Goal: Task Accomplishment & Management: Complete application form

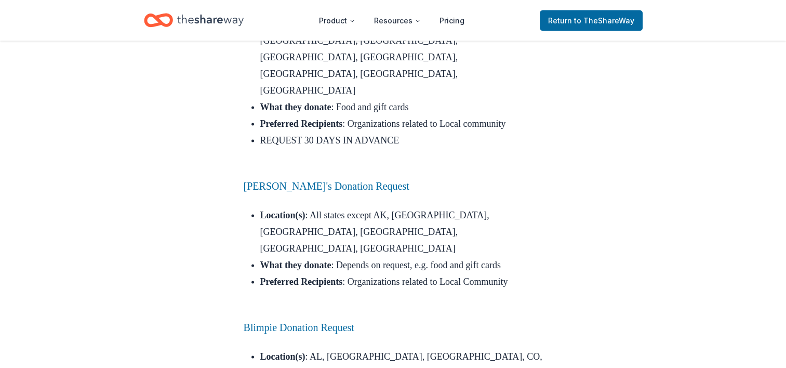
scroll to position [2002, 0]
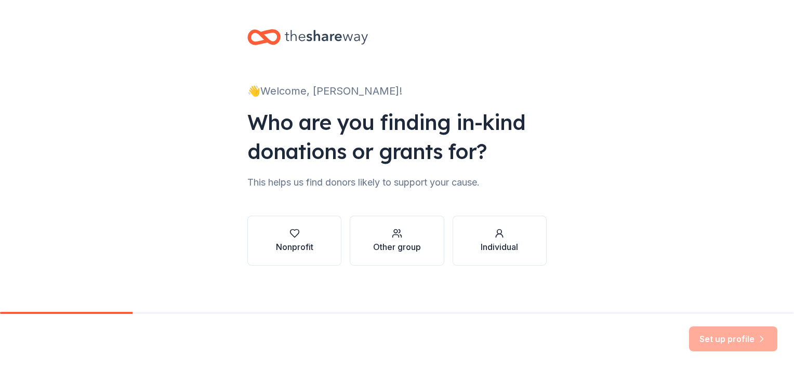
scroll to position [4, 0]
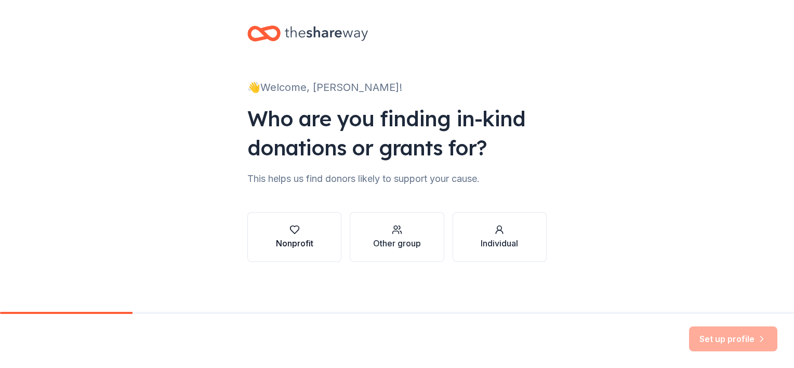
click at [306, 244] on div "Nonprofit" at bounding box center [294, 243] width 37 height 12
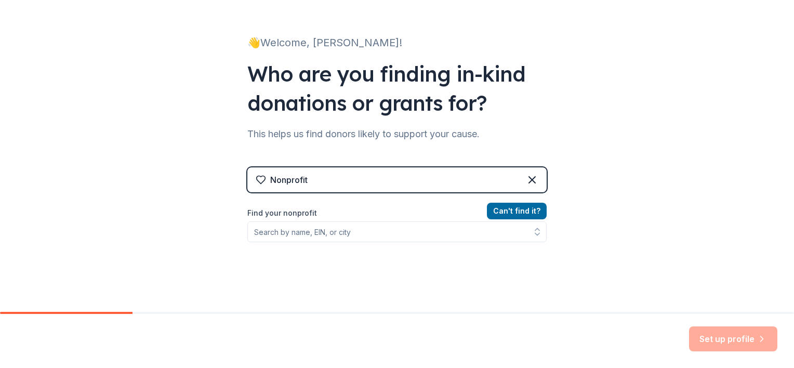
scroll to position [49, 0]
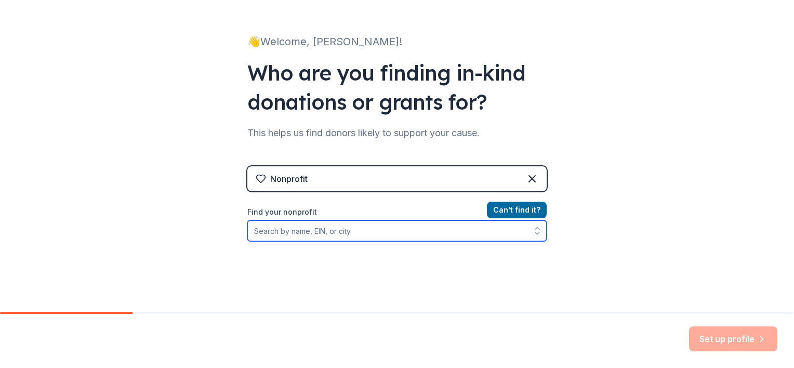
click at [330, 233] on input "Find your nonprofit" at bounding box center [396, 230] width 299 height 21
type input "33"
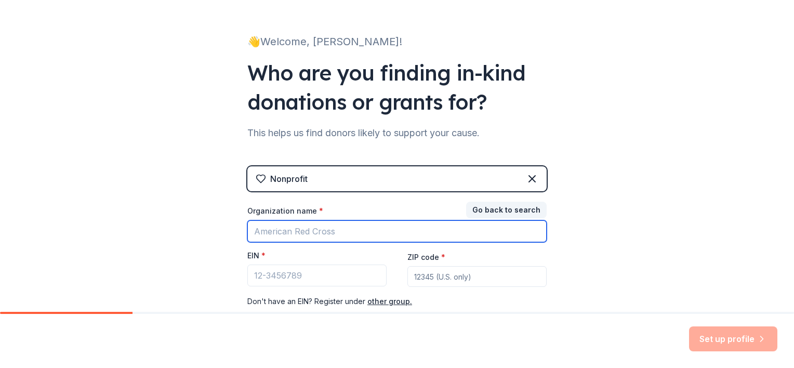
click at [330, 233] on input "Organization name *" at bounding box center [396, 231] width 299 height 22
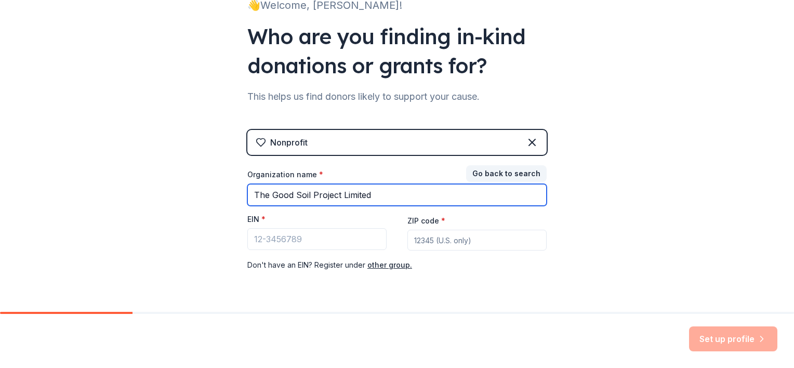
scroll to position [87, 0]
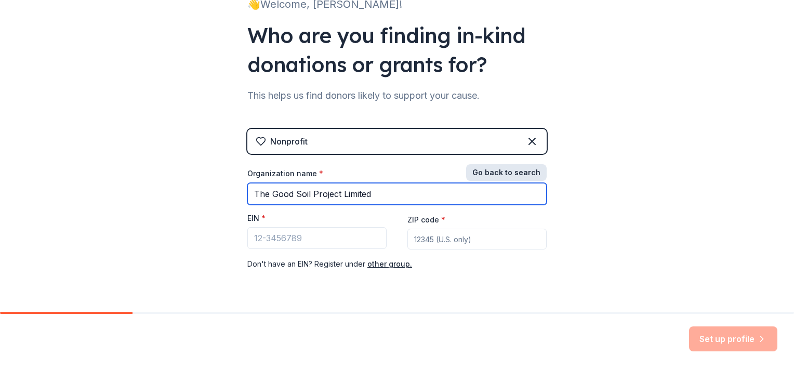
type input "The Good Soil Project Limited"
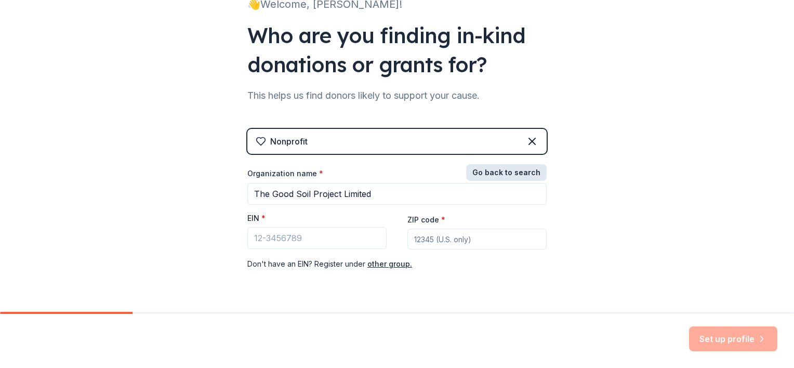
click at [493, 167] on button "Go back to search" at bounding box center [506, 172] width 81 height 17
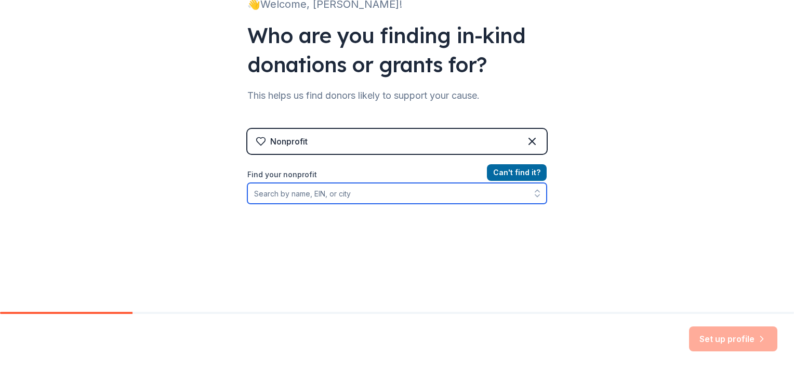
click at [361, 183] on input "Find your nonprofit" at bounding box center [396, 193] width 299 height 21
type input "The Good Soil Project Limited"
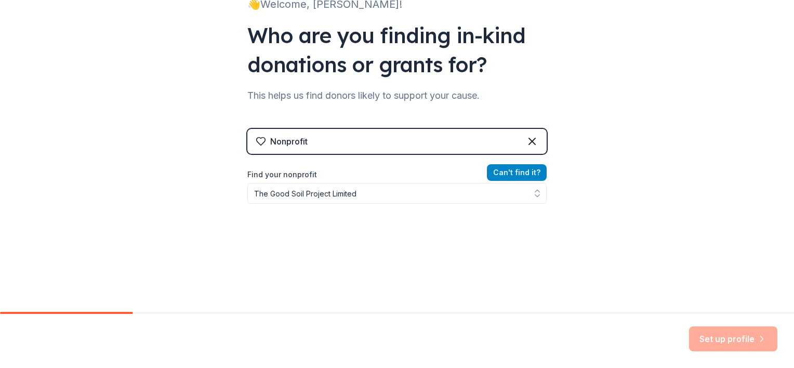
click at [504, 170] on button "Can ' t find it?" at bounding box center [517, 172] width 60 height 17
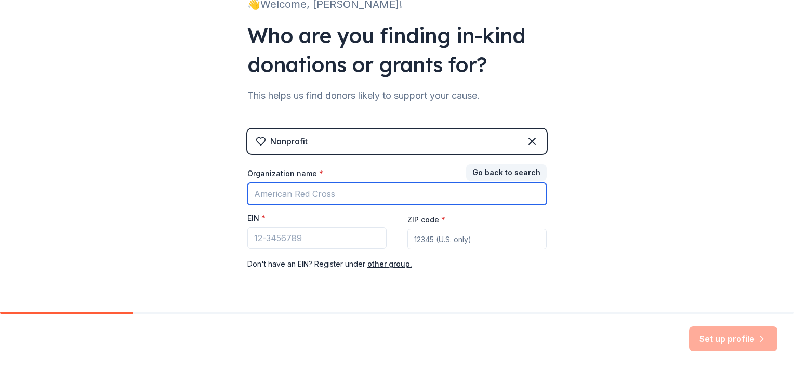
click at [365, 189] on input "Organization name *" at bounding box center [396, 194] width 299 height 22
type input "The Good Soil Project Limited"
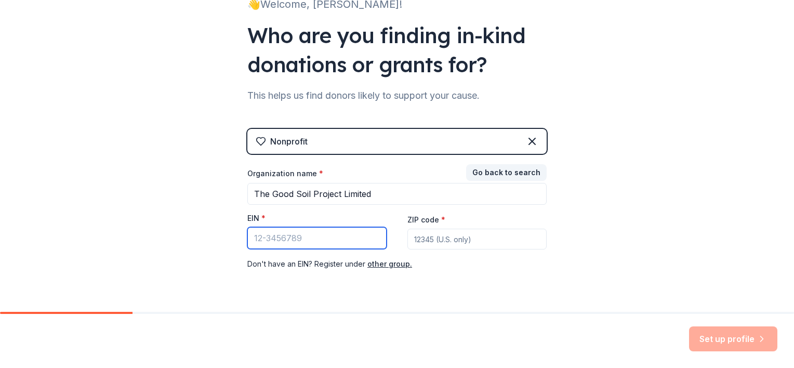
click at [289, 232] on input "EIN *" at bounding box center [316, 238] width 139 height 22
type input "33-3335832"
click at [420, 238] on input "ZIP code *" at bounding box center [477, 239] width 139 height 21
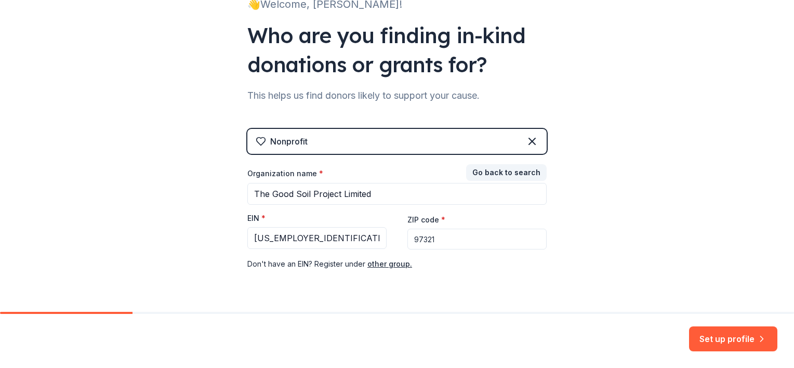
type input "97321"
click at [449, 272] on div "Nonprofit Go back to search Organization name * The Good Soil Project Limited E…" at bounding box center [396, 210] width 299 height 162
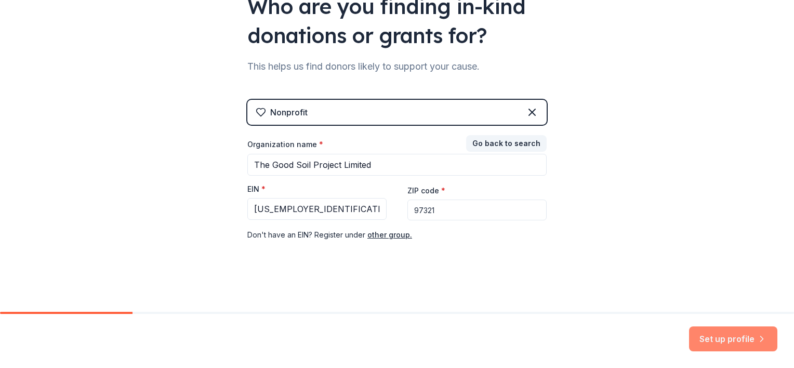
click at [727, 339] on button "Set up profile" at bounding box center [733, 338] width 88 height 25
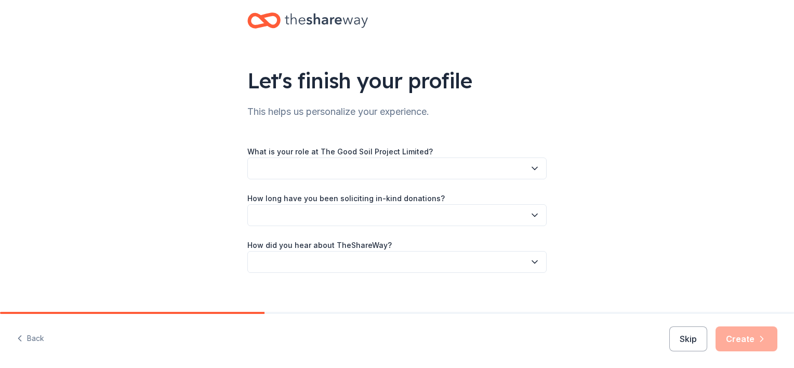
scroll to position [27, 0]
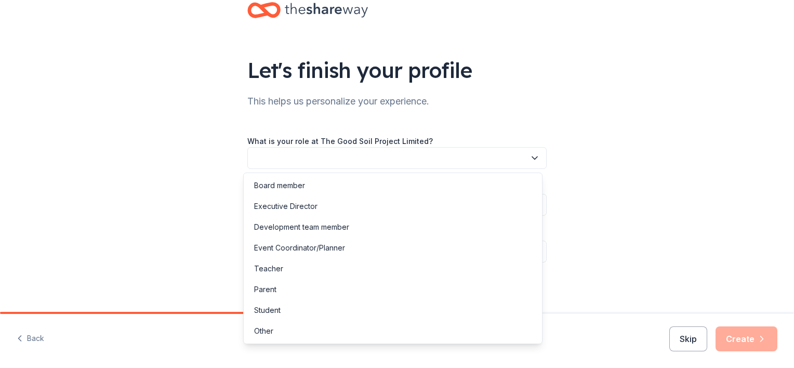
click at [438, 154] on button "button" at bounding box center [396, 158] width 299 height 22
click at [307, 200] on div "Executive Director" at bounding box center [285, 206] width 63 height 12
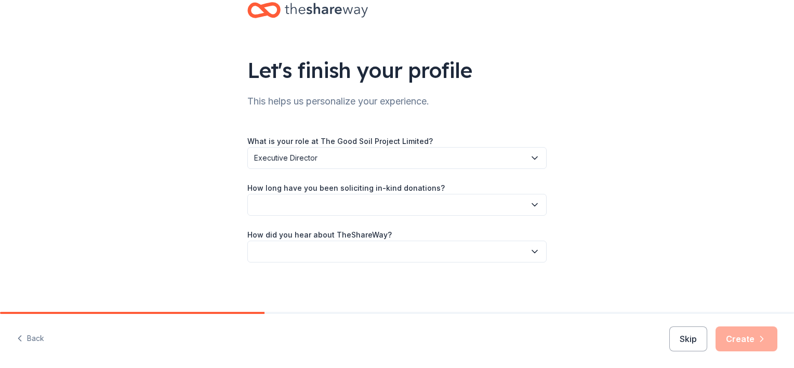
click at [319, 200] on button "button" at bounding box center [396, 205] width 299 height 22
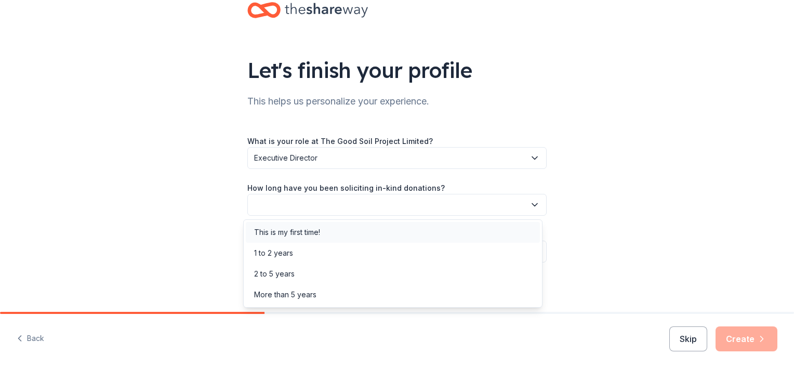
click at [320, 231] on div "This is my first time!" at bounding box center [287, 232] width 66 height 12
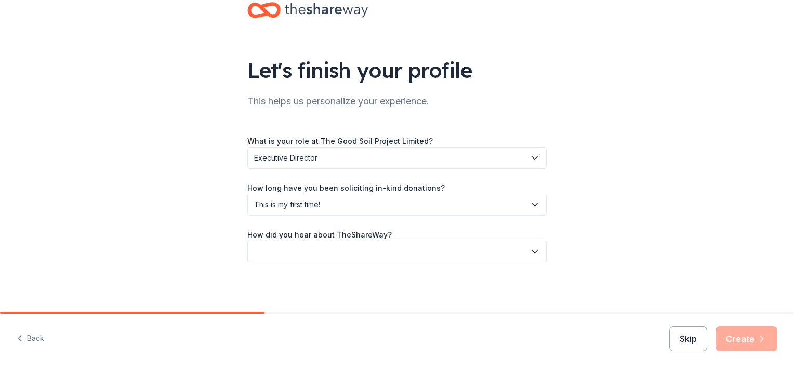
click at [283, 250] on button "button" at bounding box center [396, 252] width 299 height 22
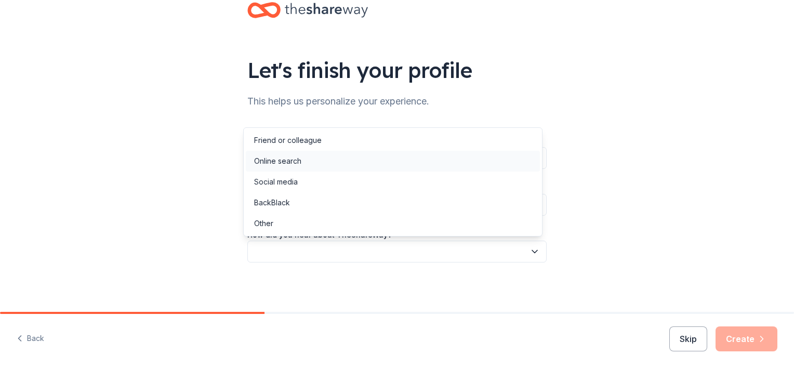
click at [311, 160] on div "Online search" at bounding box center [393, 161] width 294 height 21
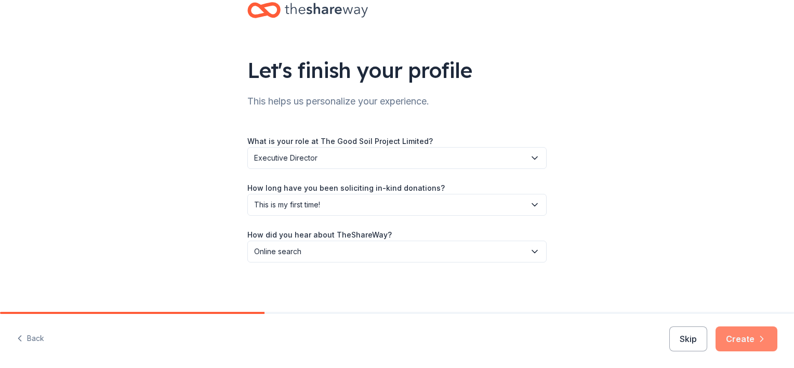
click at [728, 331] on button "Create" at bounding box center [747, 338] width 62 height 25
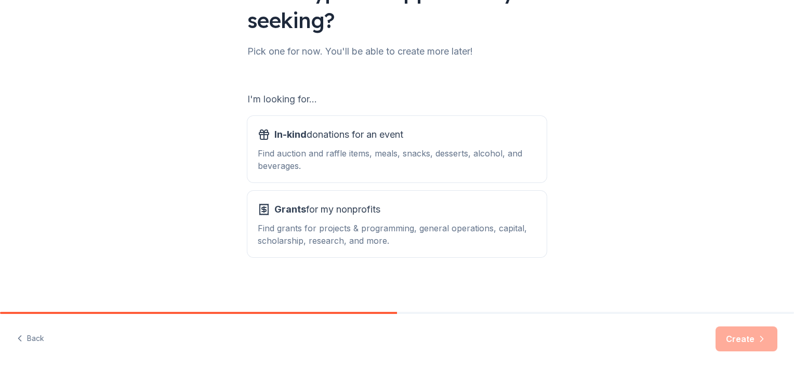
scroll to position [108, 0]
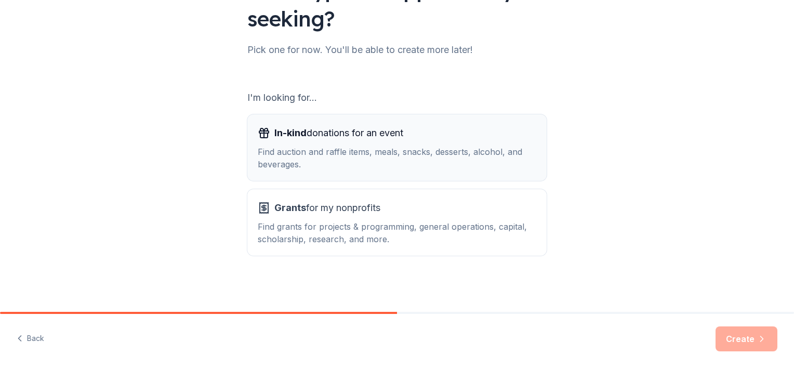
click at [396, 143] on div "In-kind donations for an event Find auction and raffle items, meals, snacks, de…" at bounding box center [397, 148] width 279 height 46
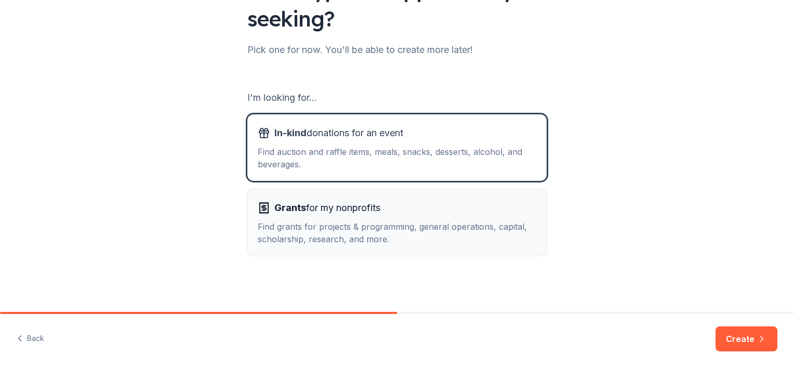
click at [461, 216] on div "Grants for my nonprofits Find grants for projects & programming, general operat…" at bounding box center [397, 223] width 279 height 46
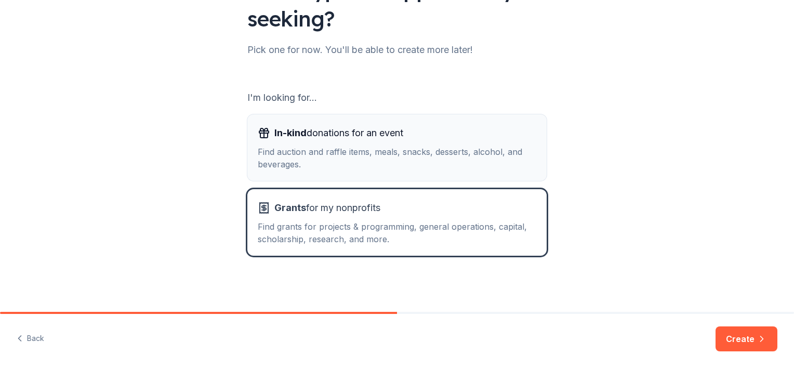
click at [460, 154] on div "Find auction and raffle items, meals, snacks, desserts, alcohol, and beverages." at bounding box center [397, 158] width 279 height 25
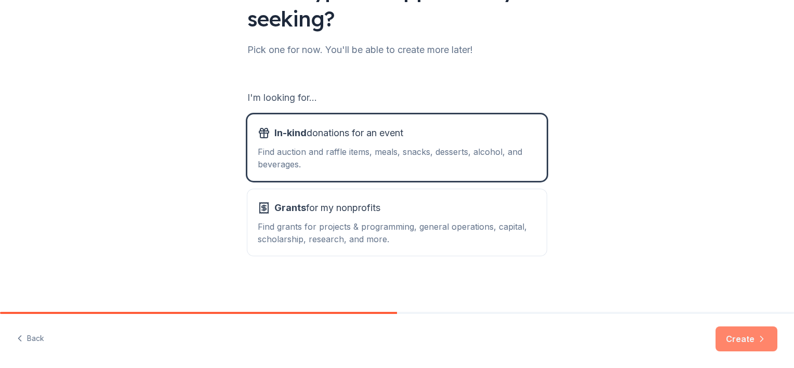
click at [740, 337] on button "Create" at bounding box center [747, 338] width 62 height 25
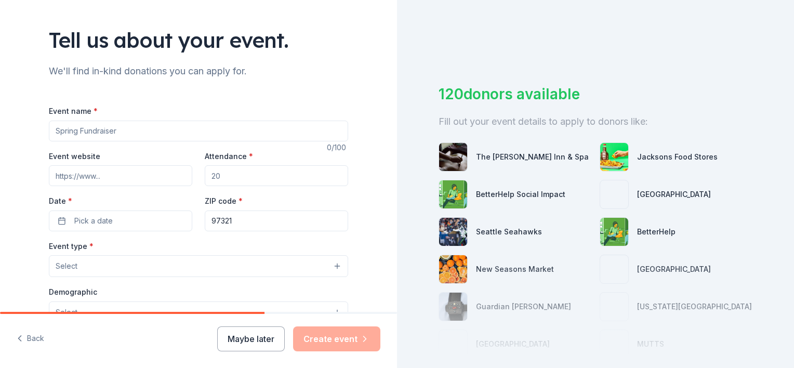
scroll to position [62, 0]
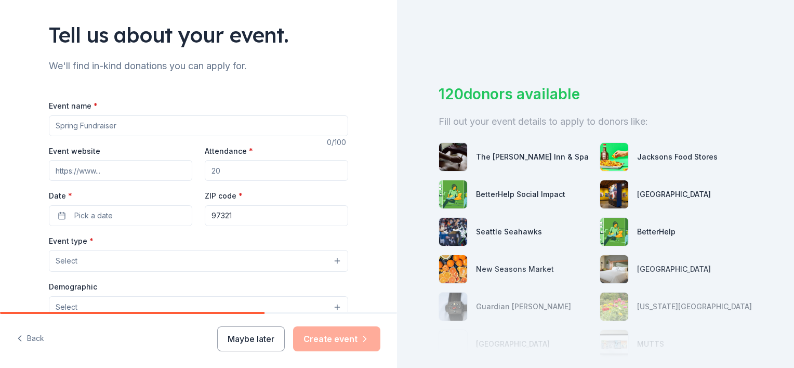
click at [244, 124] on input "Event name *" at bounding box center [198, 125] width 299 height 21
type input "O Christmas Tea"
click at [16, 123] on div "Tell us about your event. We'll find in-kind donations you can apply for. Event…" at bounding box center [198, 284] width 397 height 692
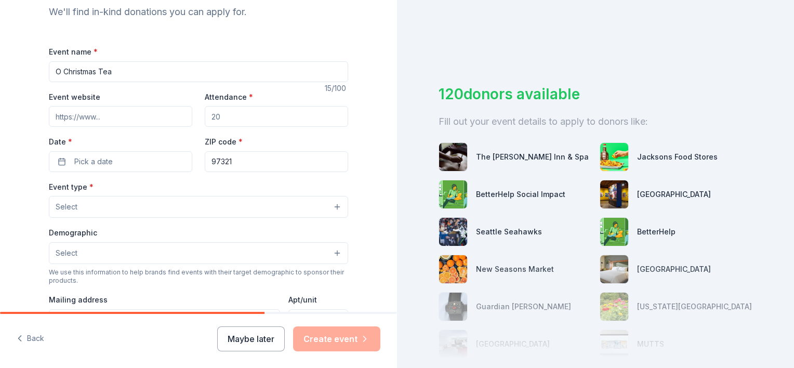
scroll to position [121, 0]
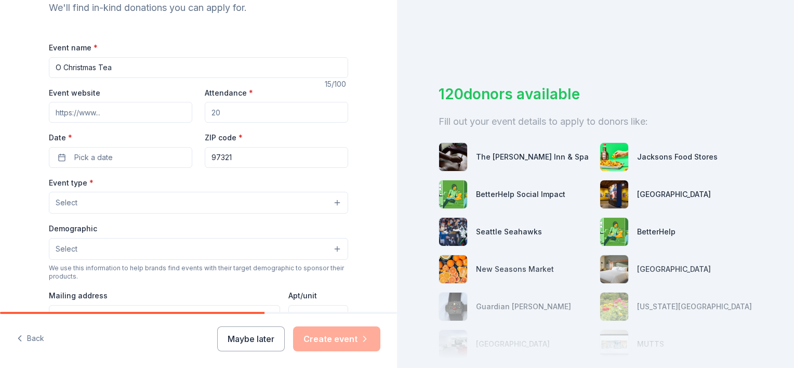
click at [91, 115] on input "Event website" at bounding box center [120, 112] width 143 height 21
click at [15, 124] on div "Tell us about your event. We'll find in-kind donations you can apply for. Event…" at bounding box center [198, 225] width 397 height 692
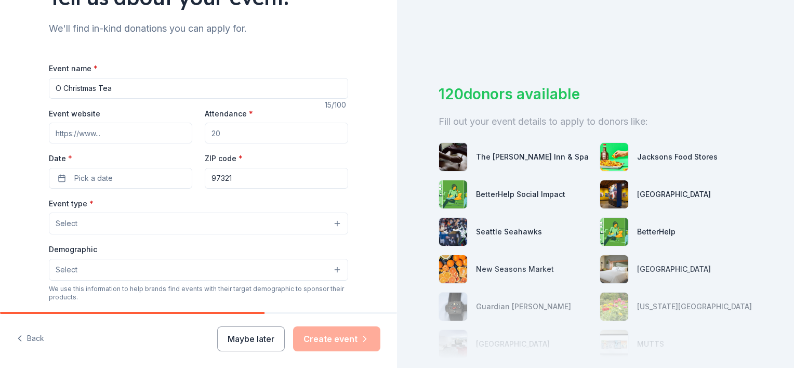
scroll to position [99, 0]
click at [245, 130] on input "Attendance *" at bounding box center [276, 133] width 143 height 21
type input "5"
type input "60"
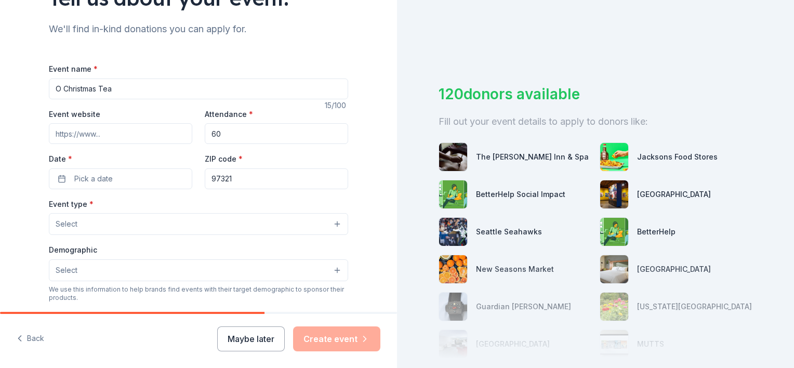
click at [32, 153] on div "Tell us about your event. We'll find in-kind donations you can apply for. Event…" at bounding box center [198, 247] width 333 height 692
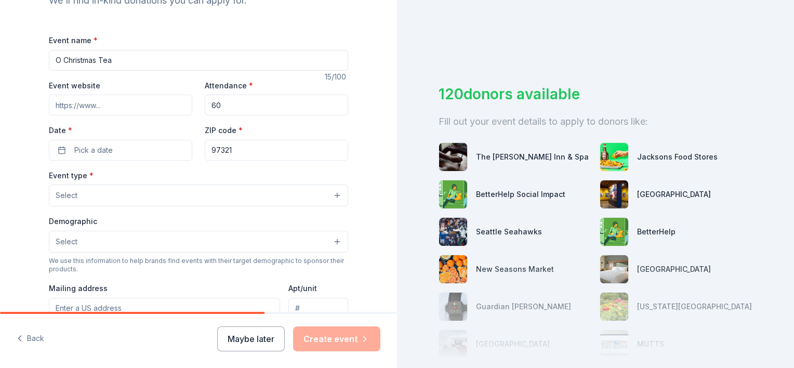
scroll to position [129, 0]
click at [102, 150] on span "Pick a date" at bounding box center [93, 149] width 38 height 12
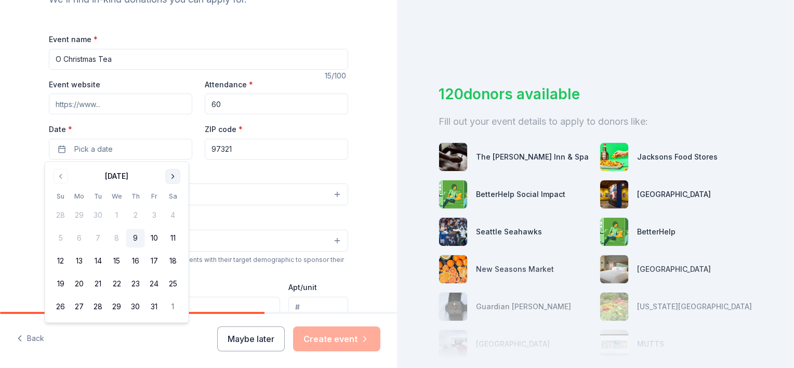
click at [173, 177] on button "Go to next month" at bounding box center [173, 176] width 15 height 15
click at [174, 235] on button "13" at bounding box center [173, 238] width 19 height 19
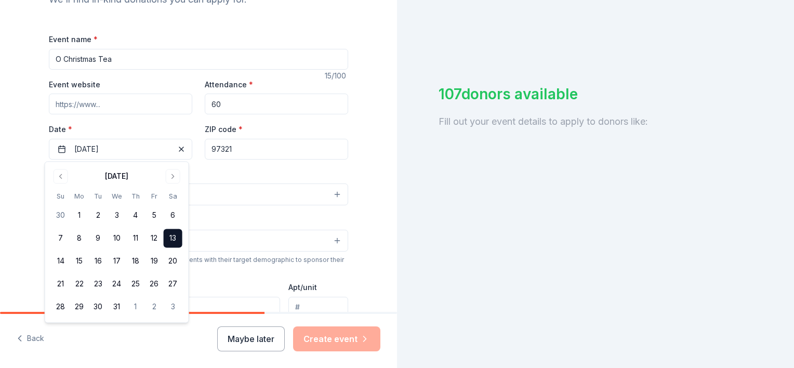
click at [174, 235] on button "13" at bounding box center [173, 238] width 19 height 19
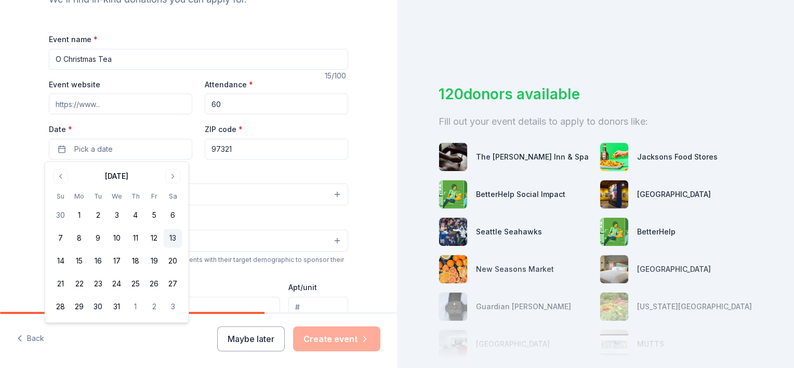
click at [174, 235] on button "13" at bounding box center [173, 238] width 19 height 19
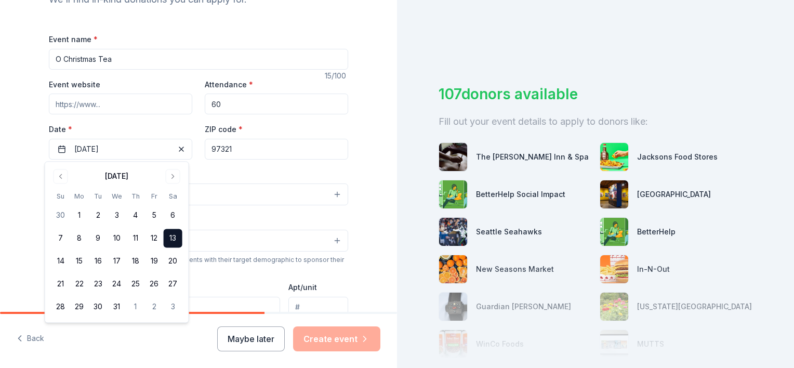
click at [8, 204] on div "Tell us about your event. We'll find in-kind donations you can apply for. Event…" at bounding box center [198, 217] width 397 height 692
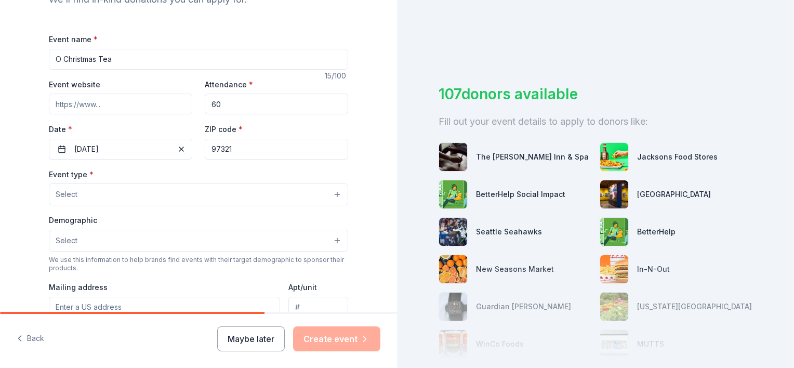
click at [178, 190] on button "Select" at bounding box center [198, 194] width 299 height 22
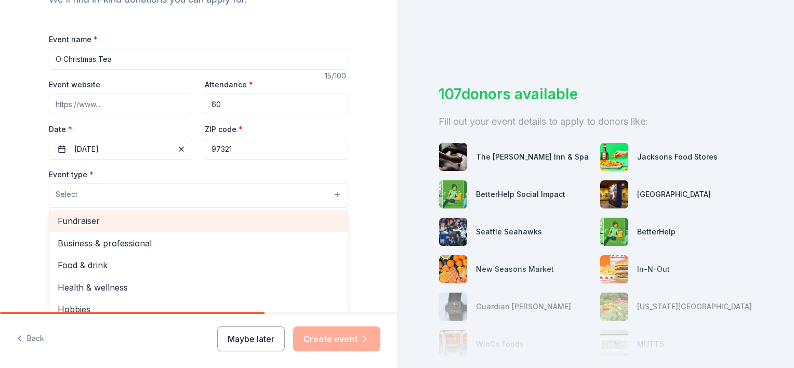
click at [84, 218] on span "Fundraiser" at bounding box center [199, 221] width 282 height 14
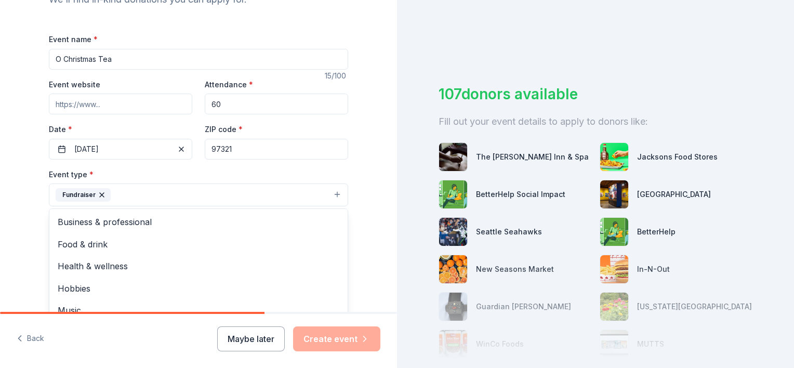
click at [7, 219] on div "Tell us about your event. We'll find in-kind donations you can apply for. Event…" at bounding box center [198, 217] width 397 height 693
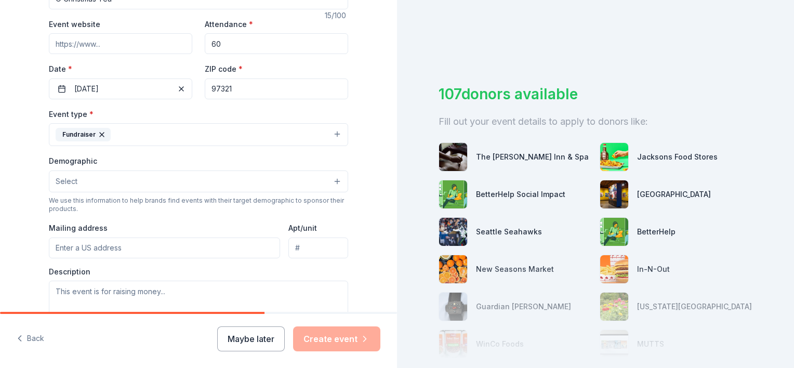
scroll to position [189, 0]
click at [76, 182] on button "Select" at bounding box center [198, 181] width 299 height 22
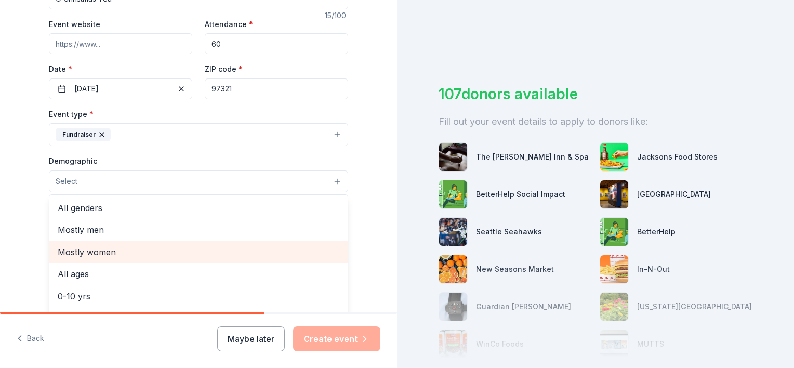
click at [107, 249] on span "Mostly women" at bounding box center [199, 252] width 282 height 14
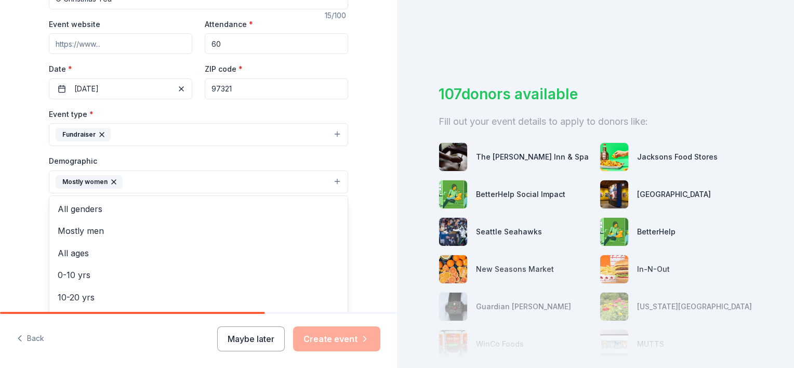
click at [14, 225] on div "Tell us about your event. We'll find in-kind donations you can apply for. Event…" at bounding box center [198, 158] width 397 height 694
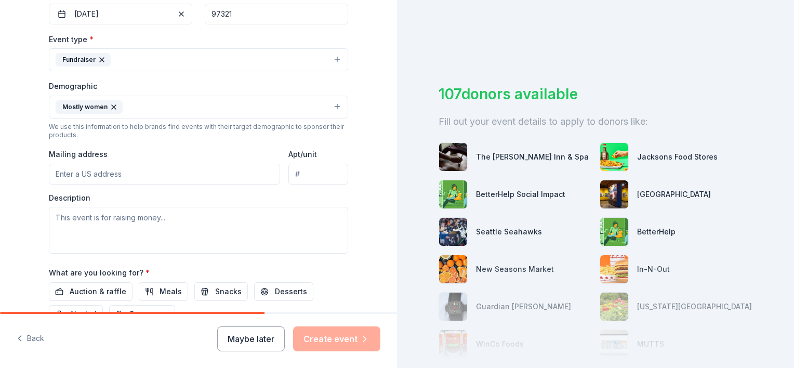
scroll to position [268, 0]
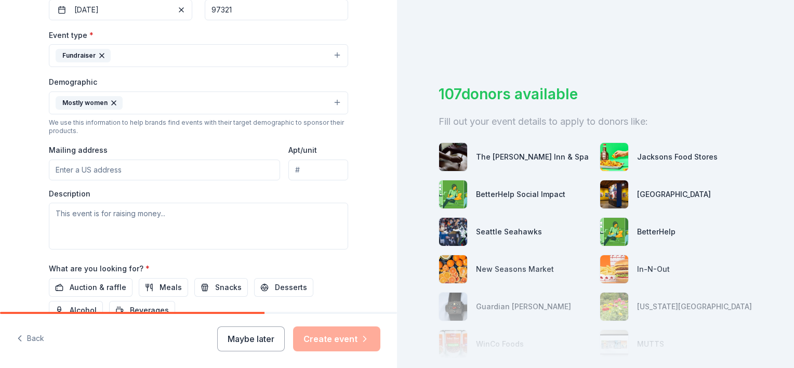
click at [94, 172] on input "Mailing address" at bounding box center [164, 170] width 231 height 21
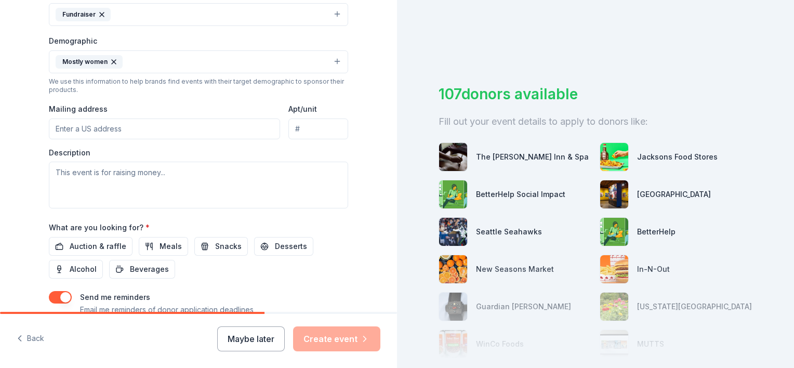
scroll to position [306, 0]
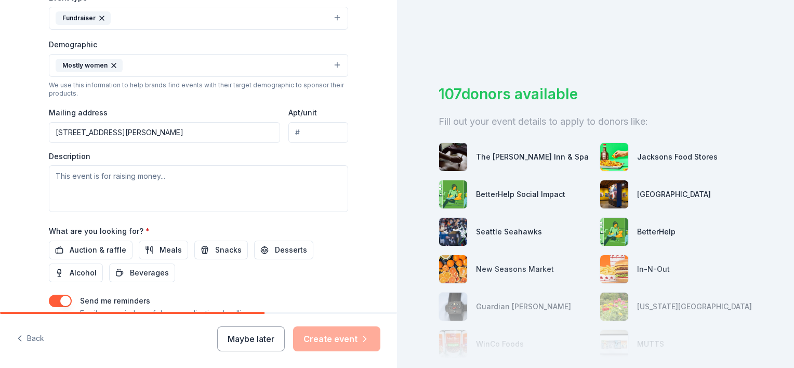
type input "2501 Northwest Crocker Lane, Albany, OR, 97321"
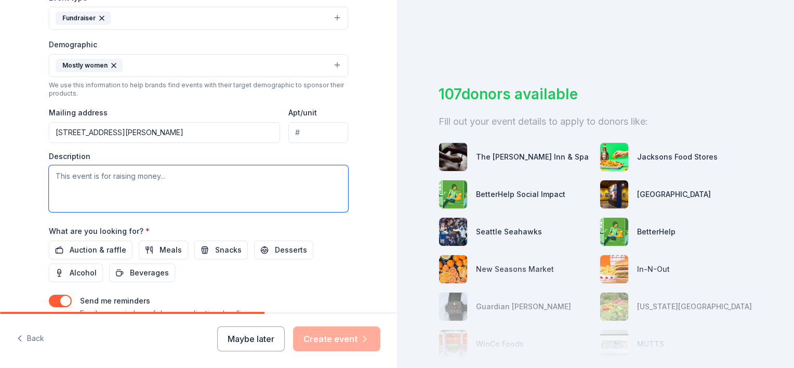
click at [99, 181] on textarea at bounding box center [198, 188] width 299 height 47
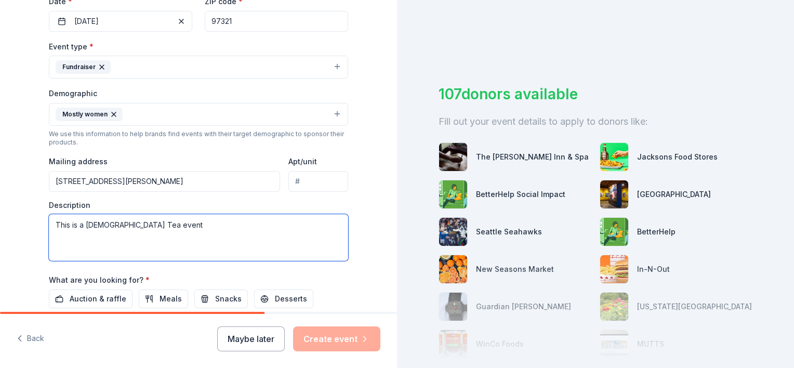
scroll to position [250, 0]
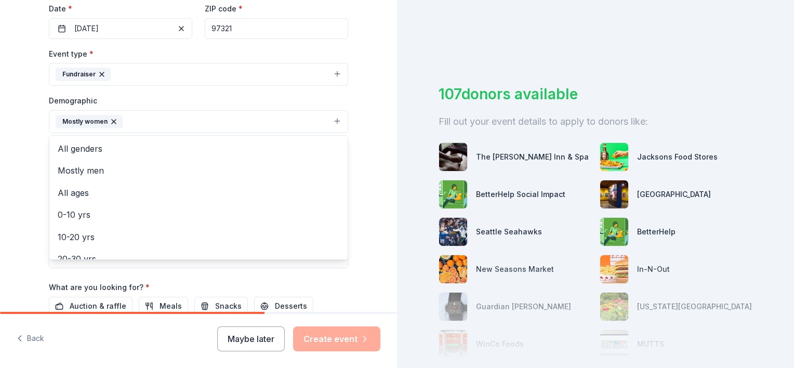
click at [110, 119] on icon "button" at bounding box center [114, 121] width 8 height 8
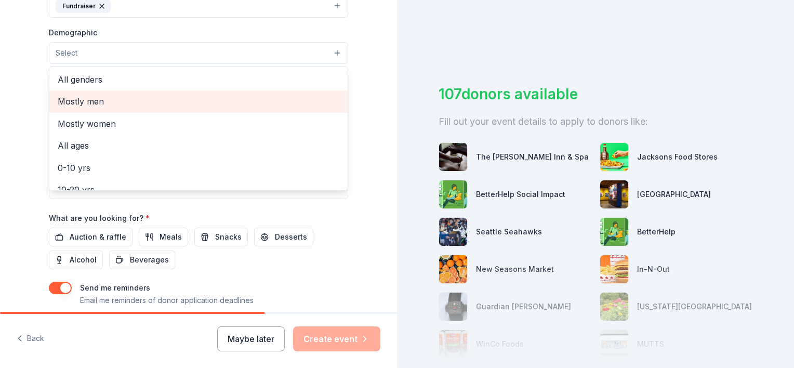
scroll to position [315, 0]
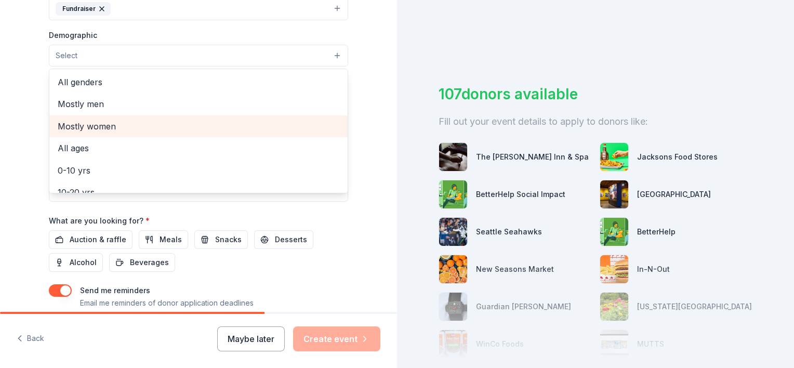
click at [102, 128] on span "Mostly women" at bounding box center [199, 127] width 282 height 14
click at [86, 127] on span "All ages" at bounding box center [199, 128] width 282 height 14
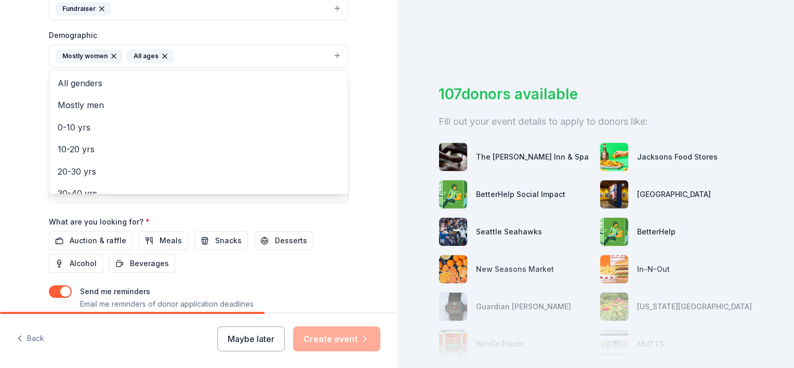
click at [19, 108] on div "Tell us about your event. We'll find in-kind donations you can apply for. Event…" at bounding box center [198, 32] width 397 height 694
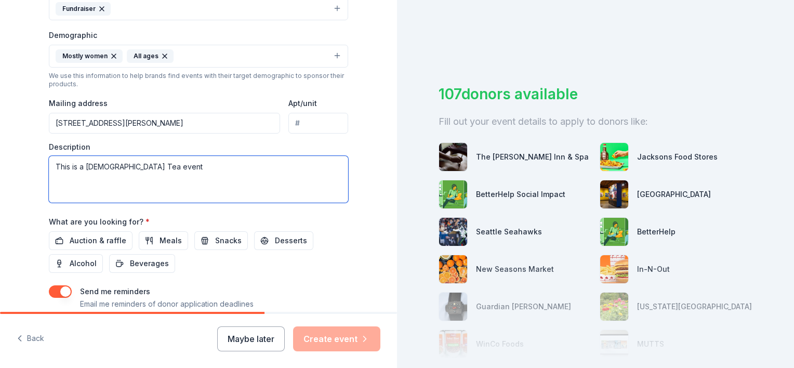
click at [152, 170] on textarea "This is a Ladies Tea event" at bounding box center [198, 179] width 299 height 47
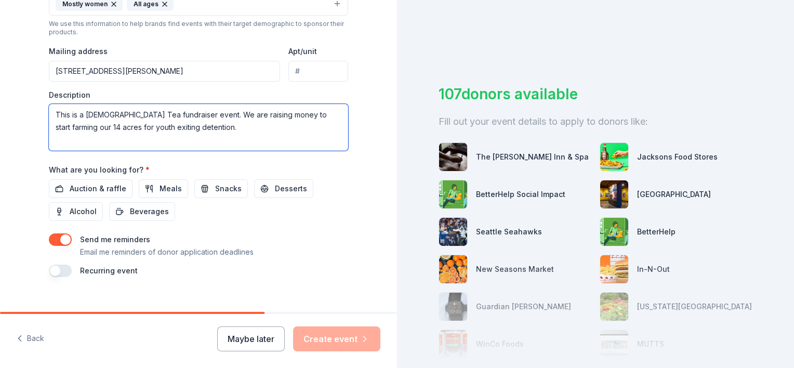
scroll to position [371, 0]
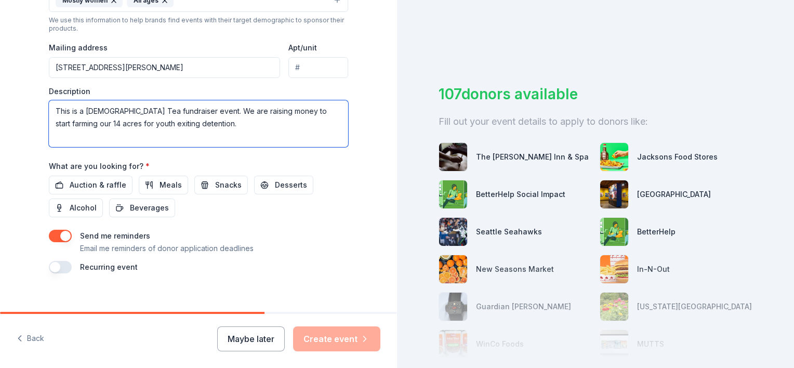
type textarea "This is a Ladies Tea fundraiser event. We are raising money to start farming ou…"
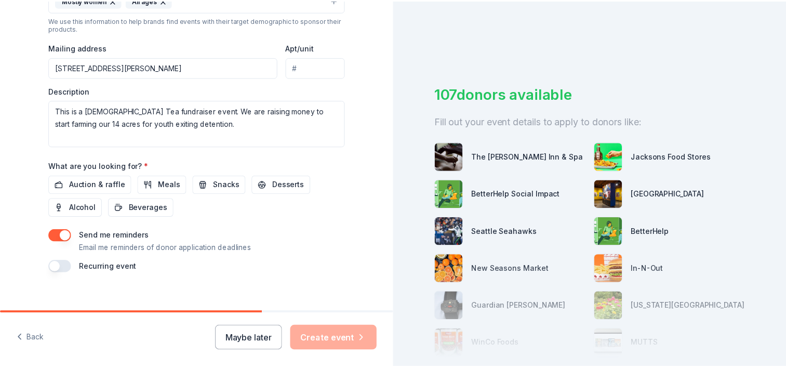
scroll to position [382, 0]
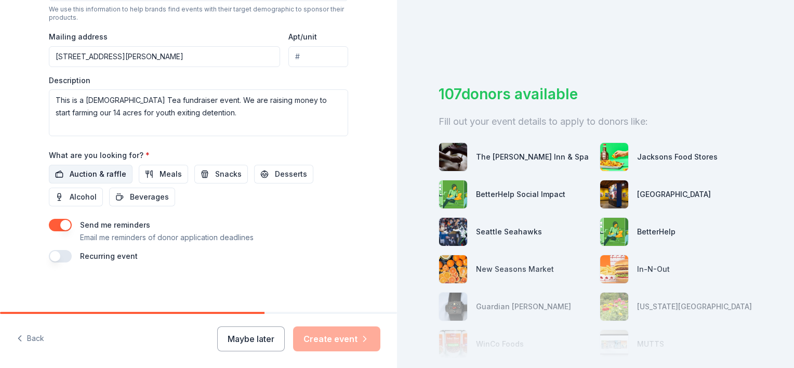
click at [83, 169] on span "Auction & raffle" at bounding box center [98, 174] width 57 height 12
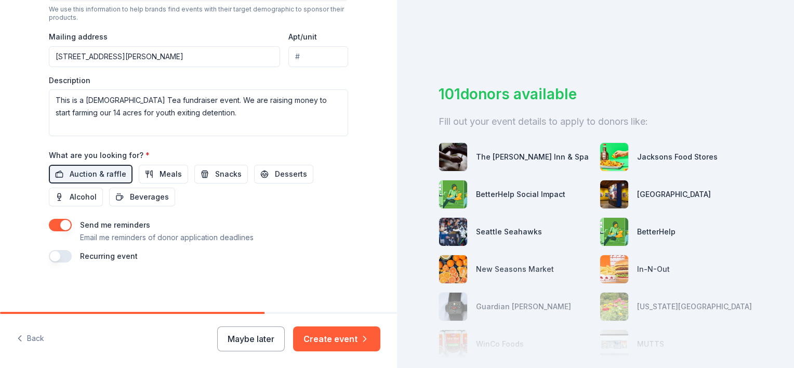
click at [63, 225] on button "button" at bounding box center [60, 225] width 23 height 12
click at [345, 340] on button "Create event" at bounding box center [336, 338] width 87 height 25
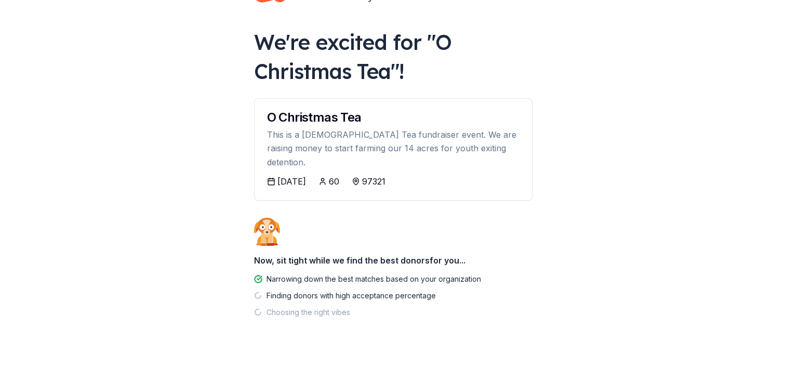
scroll to position [44, 0]
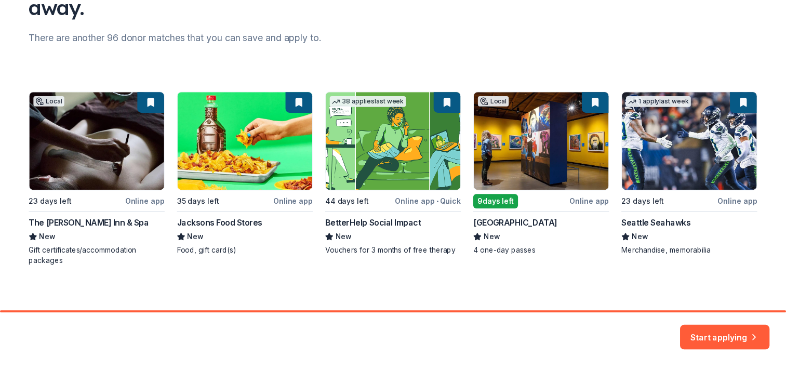
scroll to position [125, 0]
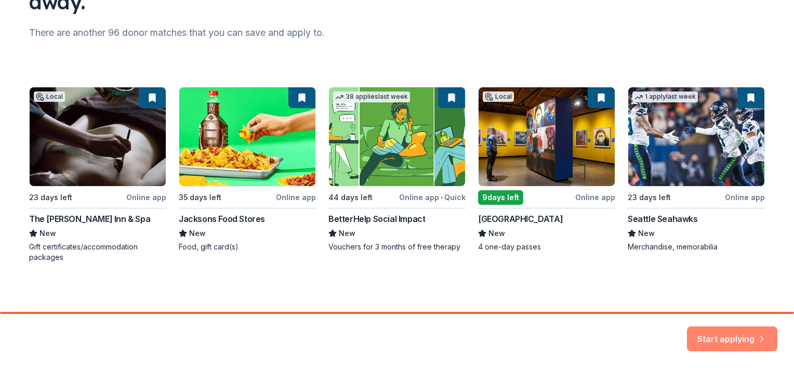
click at [726, 335] on button "Start applying" at bounding box center [732, 332] width 90 height 25
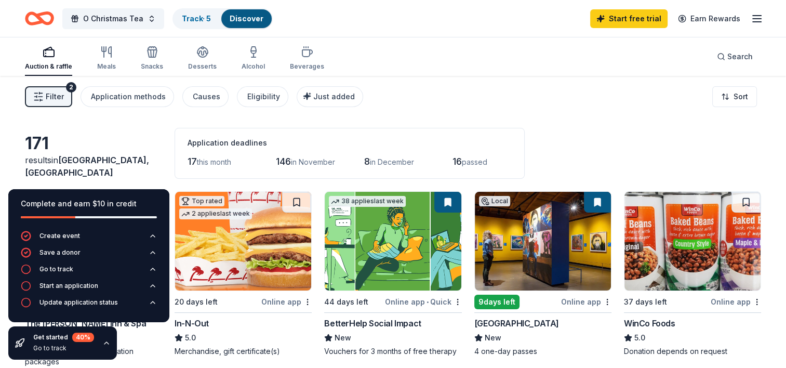
click at [263, 249] on img at bounding box center [243, 241] width 136 height 99
click at [259, 237] on img at bounding box center [243, 241] width 136 height 99
click at [307, 298] on html "O Christmas Tea Track · 5 Discover Start free trial Earn Rewards Auction & raff…" at bounding box center [393, 184] width 786 height 368
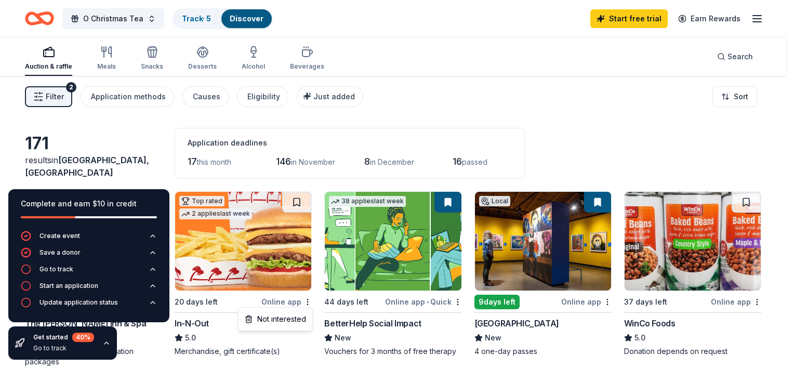
click at [435, 81] on html "O Christmas Tea Track · 5 Discover Start free trial Earn Rewards Auction & raff…" at bounding box center [397, 184] width 794 height 368
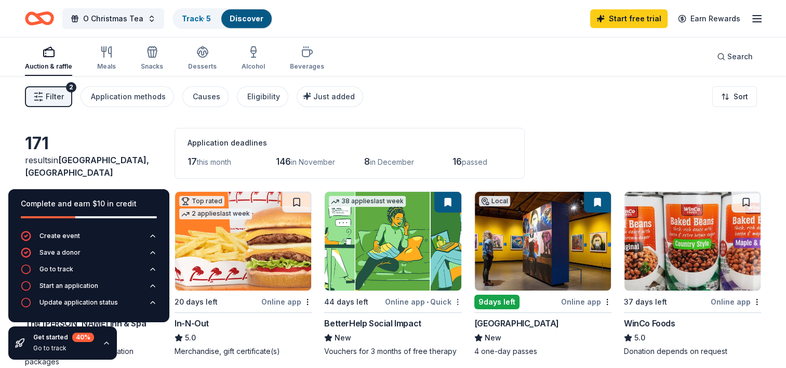
click at [455, 303] on body "O Christmas Tea Track · 5 Discover Start free trial Earn Rewards Auction & raff…" at bounding box center [393, 184] width 786 height 368
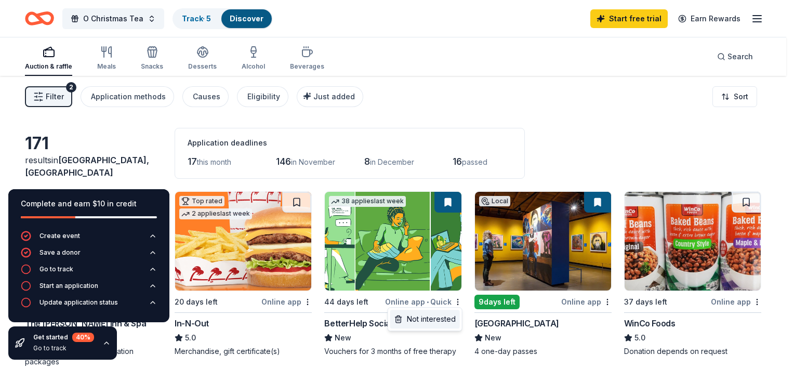
click at [430, 316] on div "Not interested" at bounding box center [425, 319] width 70 height 19
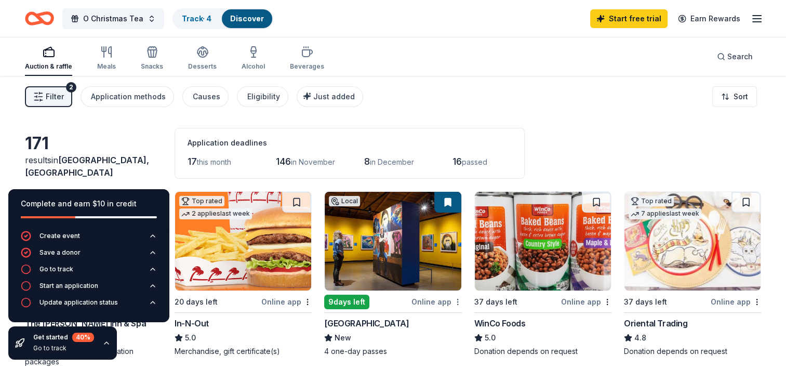
click at [458, 299] on html "O Christmas Tea Track · 4 Discover Start free trial Earn Rewards Auction & raff…" at bounding box center [393, 184] width 786 height 368
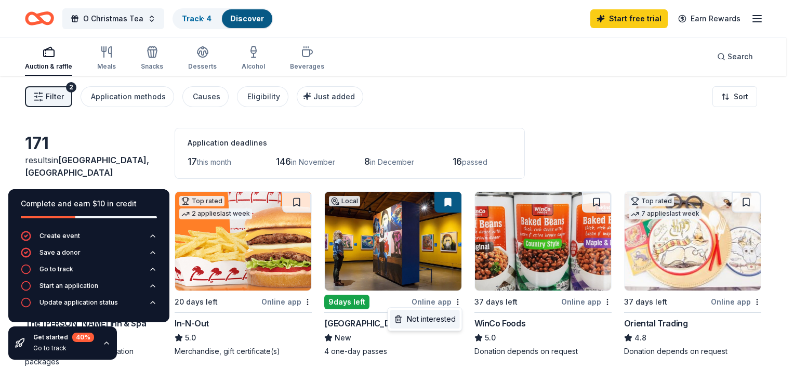
click at [408, 324] on div "Not interested" at bounding box center [425, 319] width 70 height 19
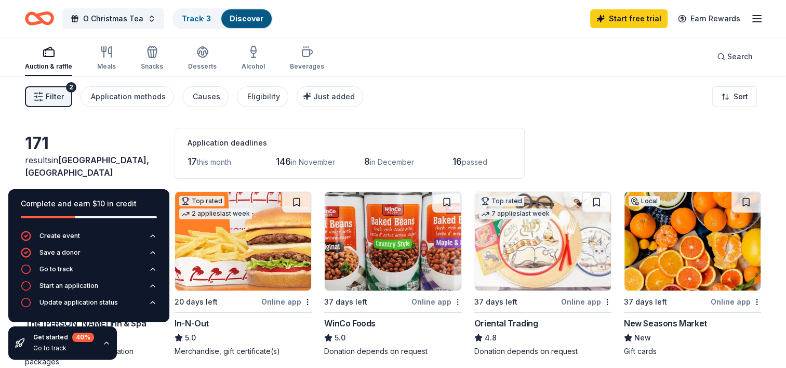
click at [456, 301] on html "O Christmas Tea Track · 3 Discover Start free trial Earn Rewards Auction & raff…" at bounding box center [393, 184] width 786 height 368
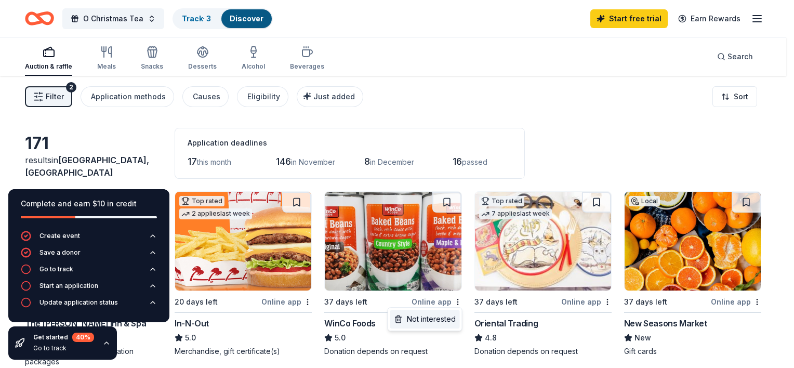
click at [427, 318] on div "Not interested" at bounding box center [425, 319] width 70 height 19
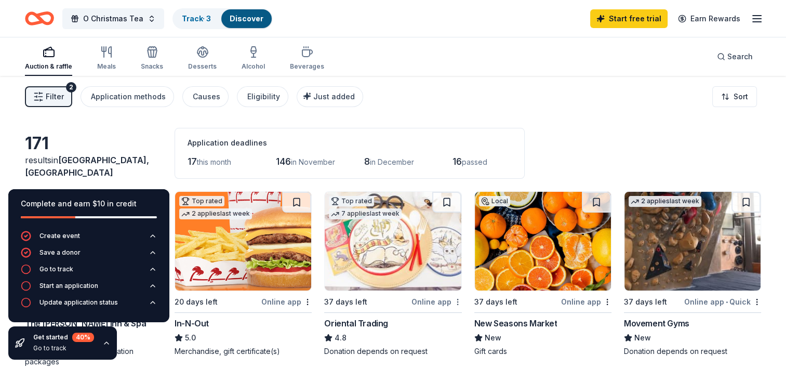
click at [457, 299] on html "O Christmas Tea Track · 3 Discover Start free trial Earn Rewards Auction & raff…" at bounding box center [393, 184] width 786 height 368
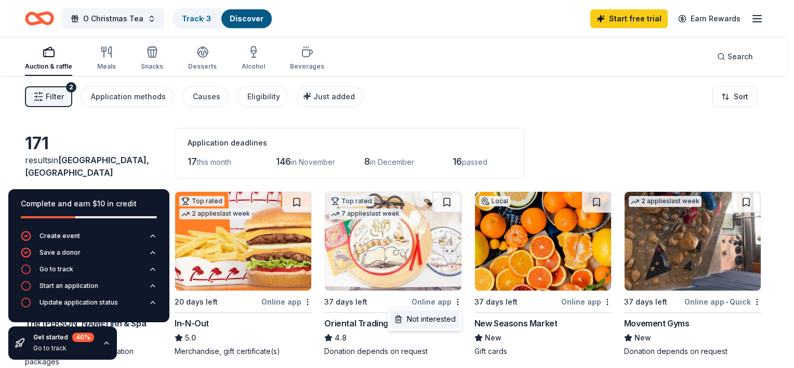
click at [415, 321] on div "Not interested" at bounding box center [425, 319] width 70 height 19
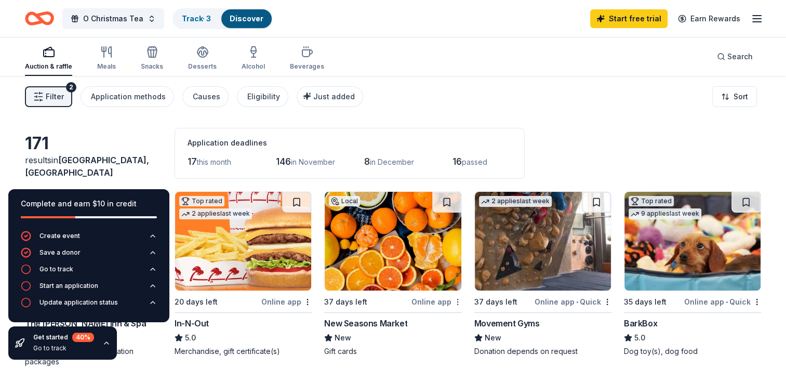
click at [460, 301] on html "O Christmas Tea Track · 3 Discover Start free trial Earn Rewards Auction & raff…" at bounding box center [393, 184] width 786 height 368
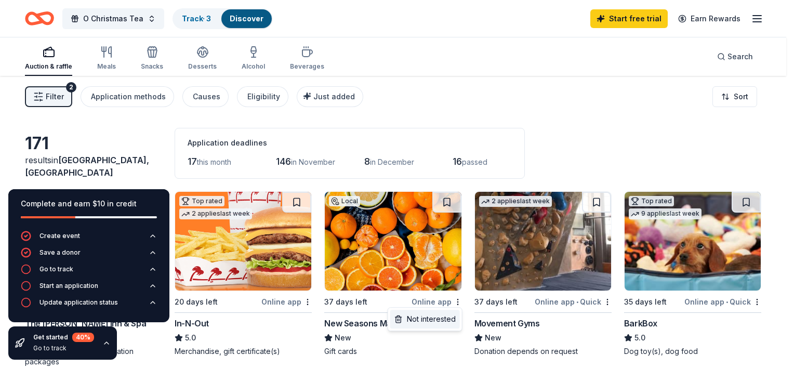
click at [443, 321] on div "Not interested" at bounding box center [425, 319] width 70 height 19
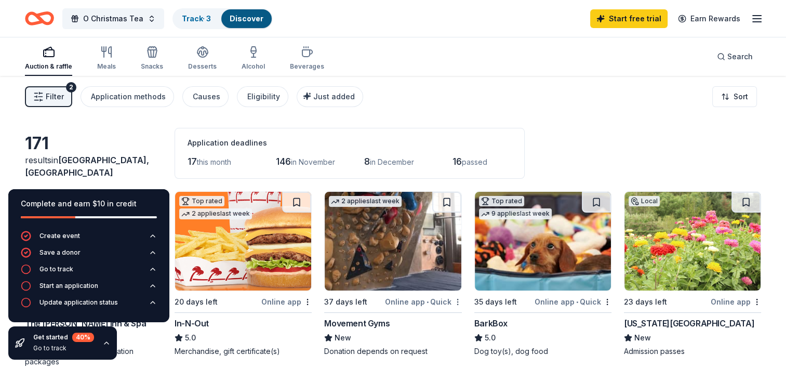
click at [456, 303] on html "O Christmas Tea Track · 3 Discover Start free trial Earn Rewards Auction & raff…" at bounding box center [393, 184] width 786 height 368
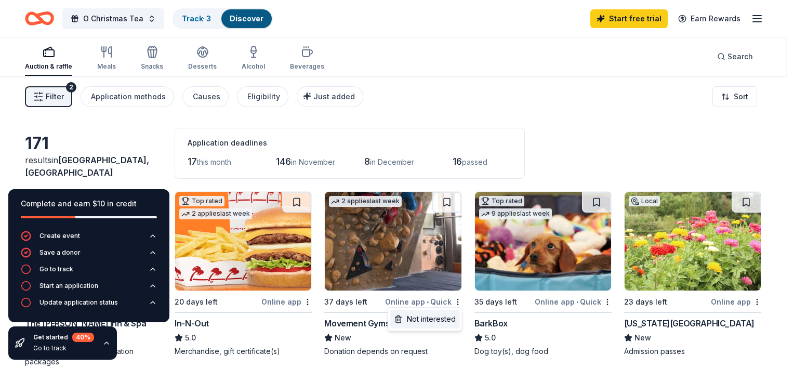
click at [437, 316] on div "Not interested" at bounding box center [425, 319] width 70 height 19
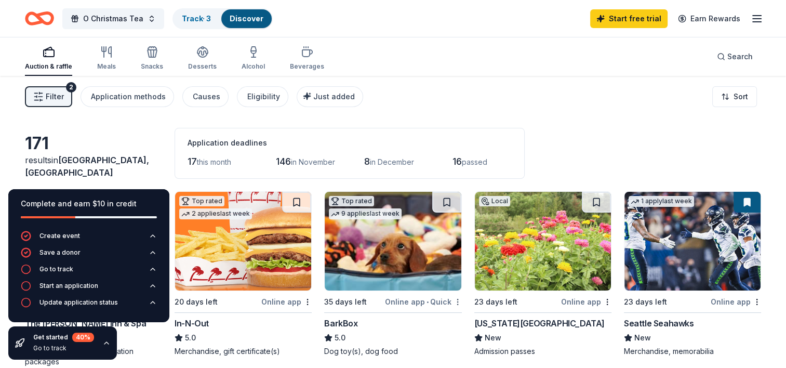
click at [458, 297] on html "O Christmas Tea Track · 3 Discover Start free trial Earn Rewards Auction & raff…" at bounding box center [393, 184] width 786 height 368
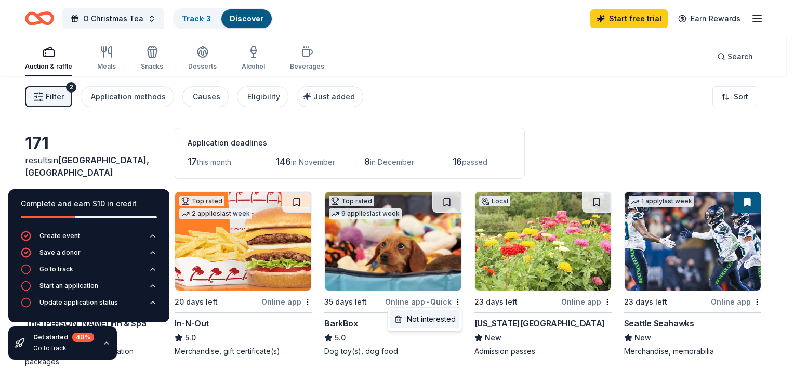
click at [427, 317] on div "Not interested" at bounding box center [425, 319] width 70 height 19
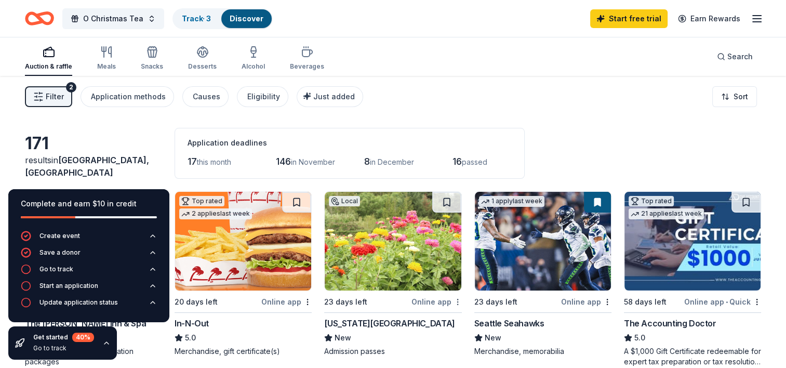
click at [457, 301] on html "O Christmas Tea Track · 3 Discover Start free trial Earn Rewards Auction & raff…" at bounding box center [393, 184] width 786 height 368
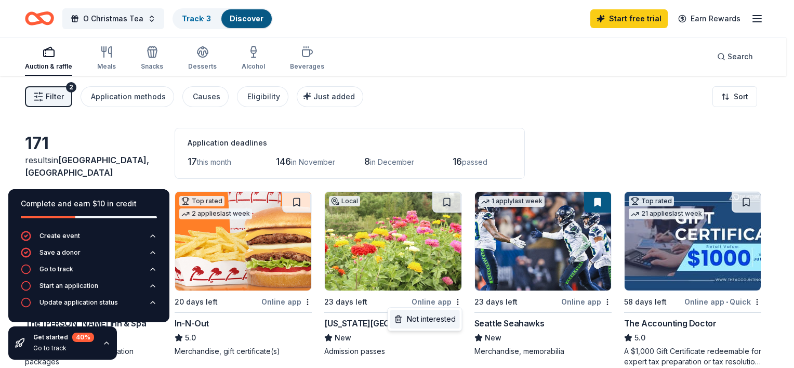
click at [414, 320] on div "Not interested" at bounding box center [425, 319] width 70 height 19
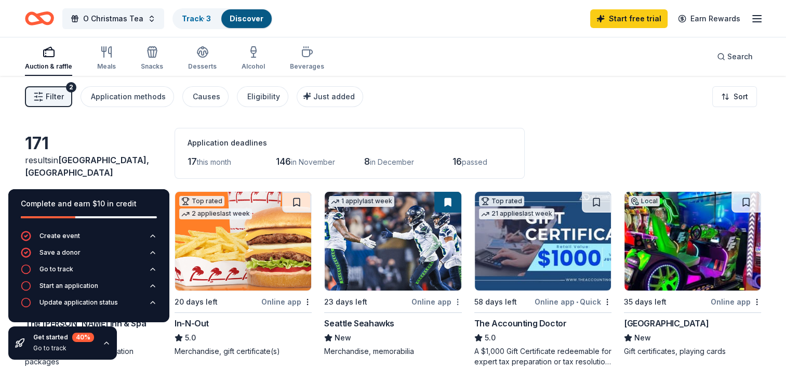
click at [456, 299] on html "O Christmas Tea Track · 3 Discover Start free trial Earn Rewards Auction & raff…" at bounding box center [393, 184] width 786 height 368
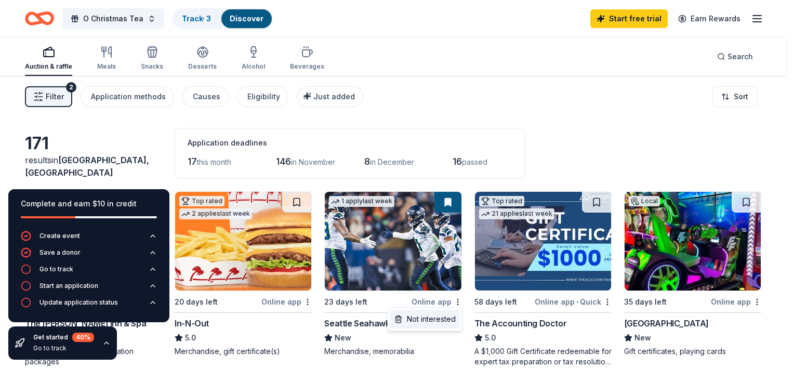
click at [426, 318] on div "Not interested" at bounding box center [425, 319] width 70 height 19
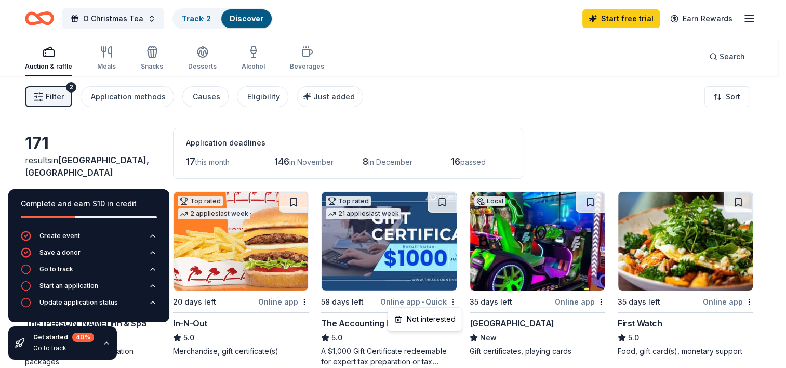
click at [457, 299] on html "O Christmas Tea Track · 2 Discover Start free trial Earn Rewards Auction & raff…" at bounding box center [393, 184] width 786 height 368
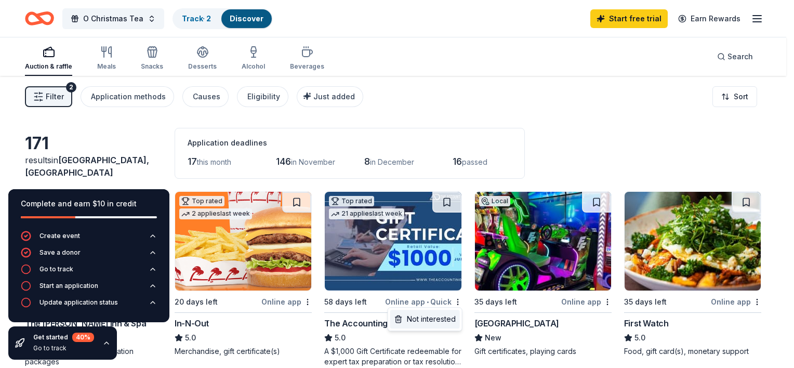
click at [433, 316] on div "Not interested" at bounding box center [425, 319] width 70 height 19
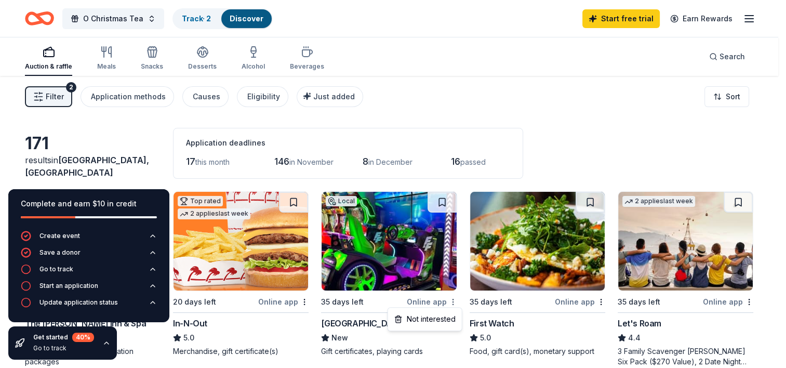
click at [457, 302] on html "O Christmas Tea Track · 2 Discover Start free trial Earn Rewards Auction & raff…" at bounding box center [393, 184] width 786 height 368
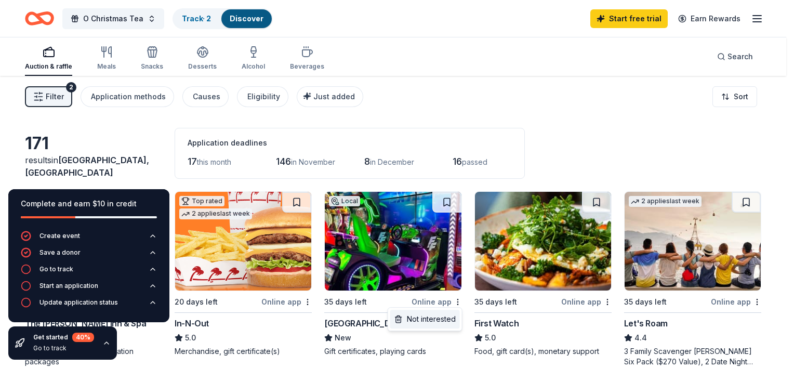
click at [428, 321] on div "Not interested" at bounding box center [425, 319] width 70 height 19
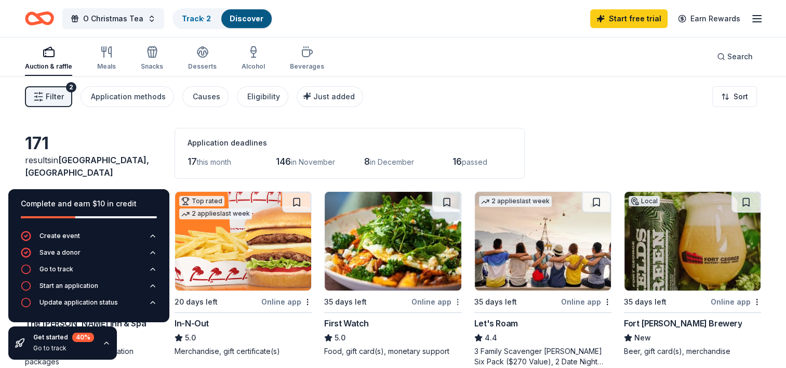
click at [457, 301] on html "O Christmas Tea Track · 2 Discover Start free trial Earn Rewards Auction & raff…" at bounding box center [393, 184] width 786 height 368
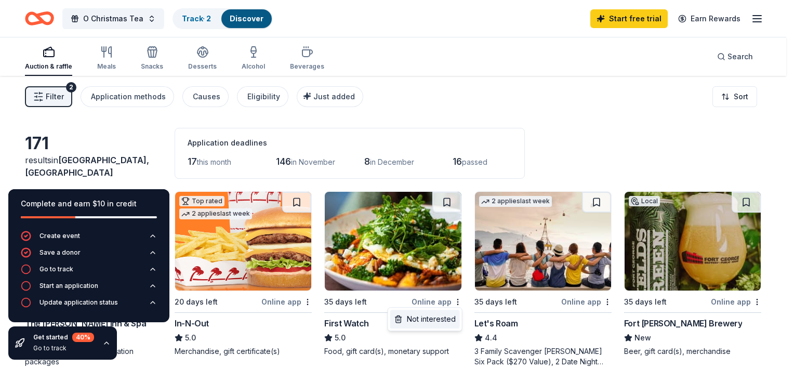
click at [435, 318] on div "Not interested" at bounding box center [425, 319] width 70 height 19
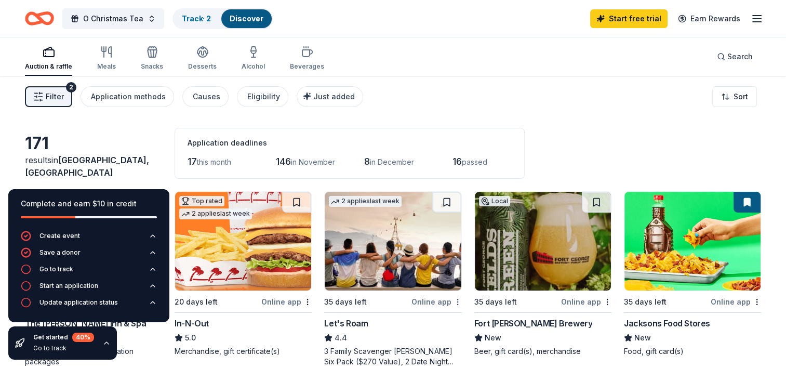
click at [460, 302] on html "O Christmas Tea Track · 2 Discover Start free trial Earn Rewards Auction & raff…" at bounding box center [393, 184] width 786 height 368
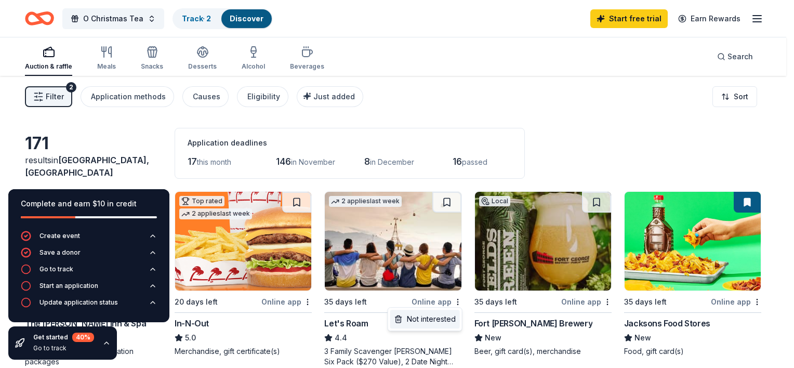
click at [434, 316] on div "Not interested" at bounding box center [425, 319] width 70 height 19
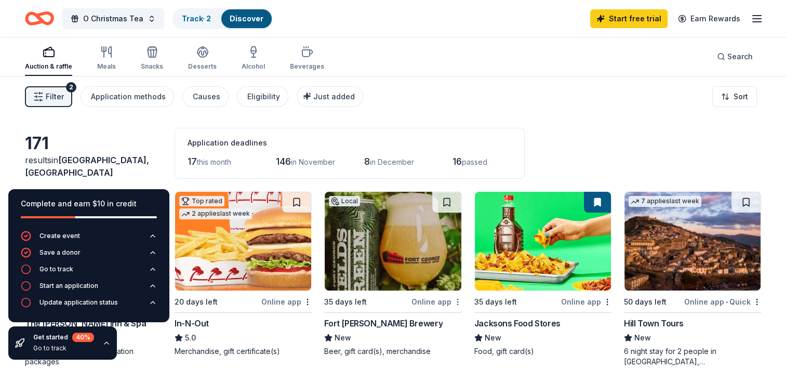
click at [457, 302] on html "O Christmas Tea Track · 2 Discover Start free trial Earn Rewards Auction & raff…" at bounding box center [393, 184] width 786 height 368
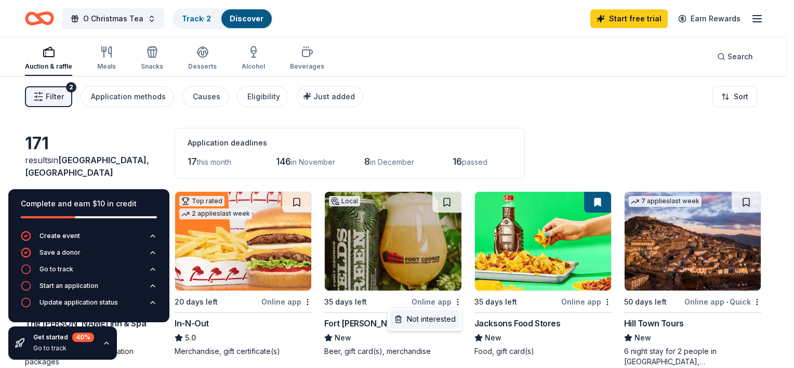
click at [437, 319] on div "Not interested" at bounding box center [425, 319] width 70 height 19
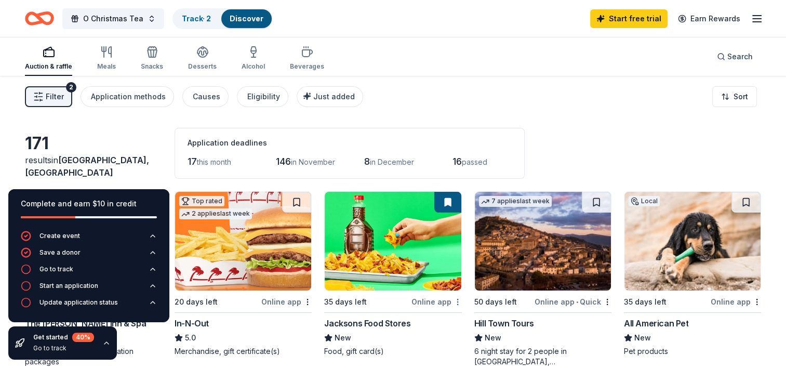
click at [457, 300] on html "O Christmas Tea Track · 2 Discover Start free trial Earn Rewards Auction & raff…" at bounding box center [393, 184] width 786 height 368
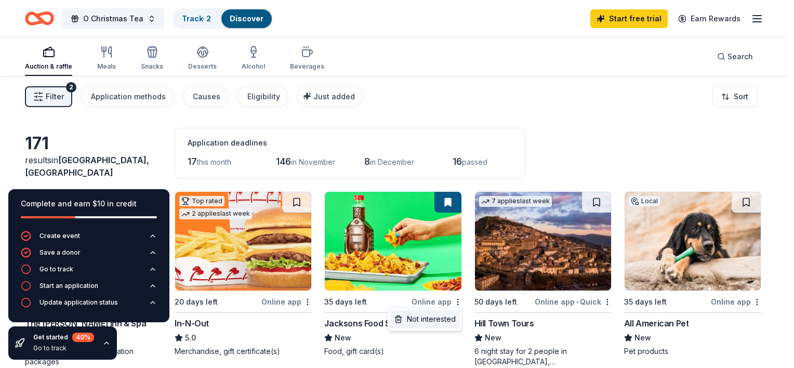
click at [422, 316] on div "Not interested" at bounding box center [425, 319] width 70 height 19
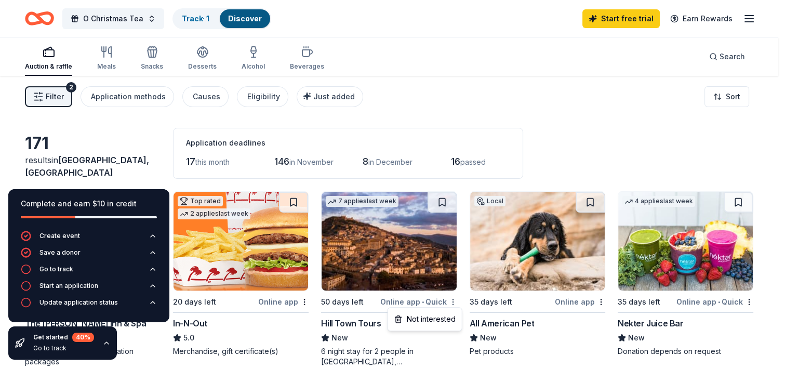
click at [457, 301] on html "O Christmas Tea Track · 1 Discover Start free trial Earn Rewards Auction & raff…" at bounding box center [393, 184] width 786 height 368
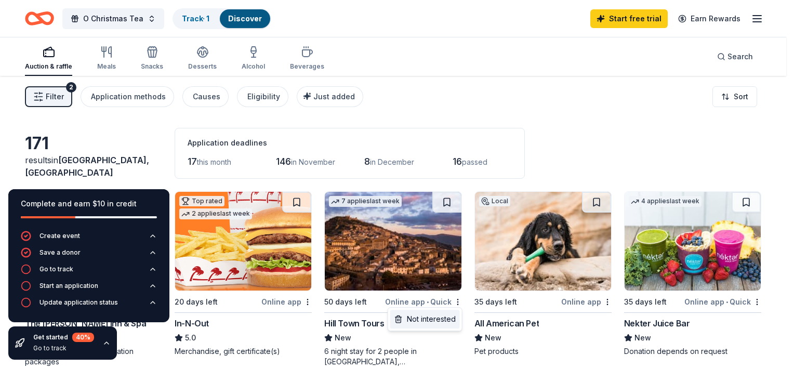
click at [429, 317] on div "Not interested" at bounding box center [425, 319] width 70 height 19
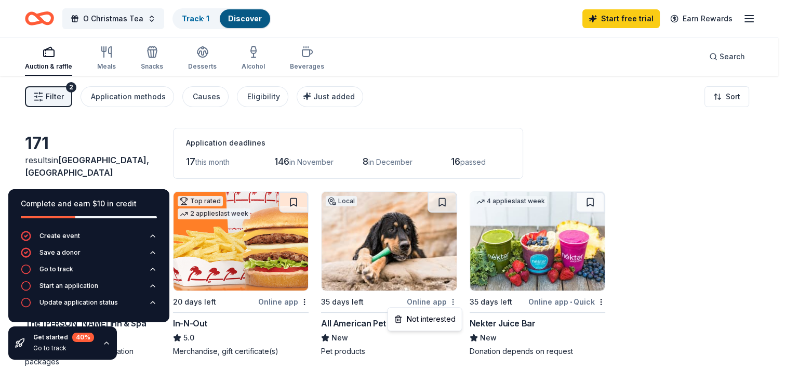
click at [457, 303] on html "O Christmas Tea Track · 1 Discover Start free trial Earn Rewards Auction & raff…" at bounding box center [393, 184] width 786 height 368
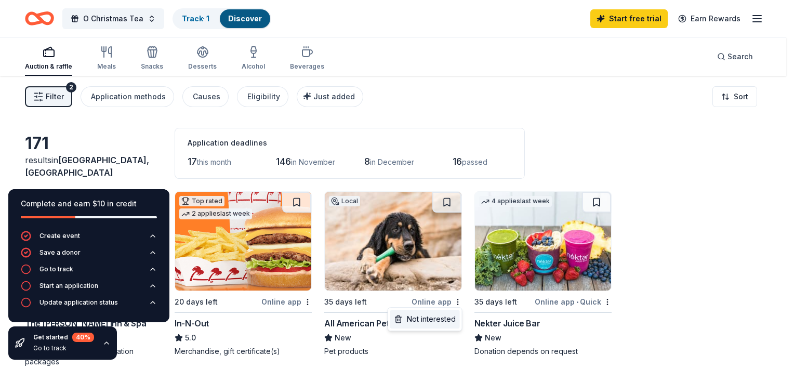
click at [432, 315] on div "Not interested" at bounding box center [425, 319] width 70 height 19
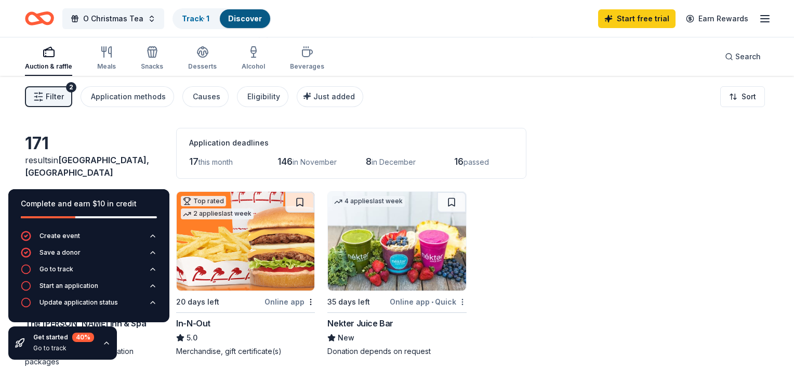
click at [455, 302] on html "O Christmas Tea Track · 1 Discover Start free trial Earn Rewards Auction & raff…" at bounding box center [397, 184] width 794 height 368
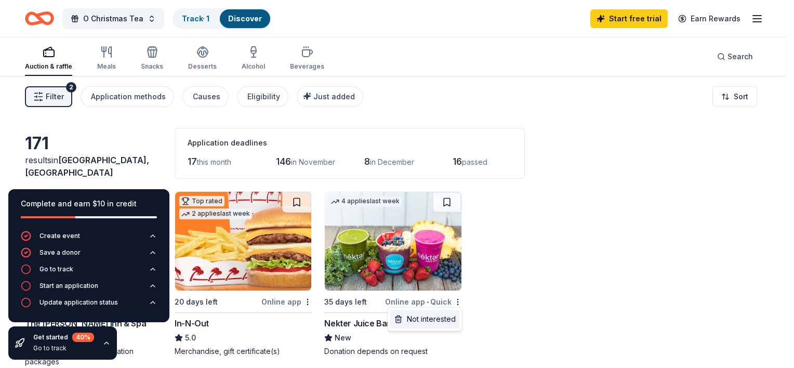
click at [428, 323] on div "Not interested" at bounding box center [425, 319] width 70 height 19
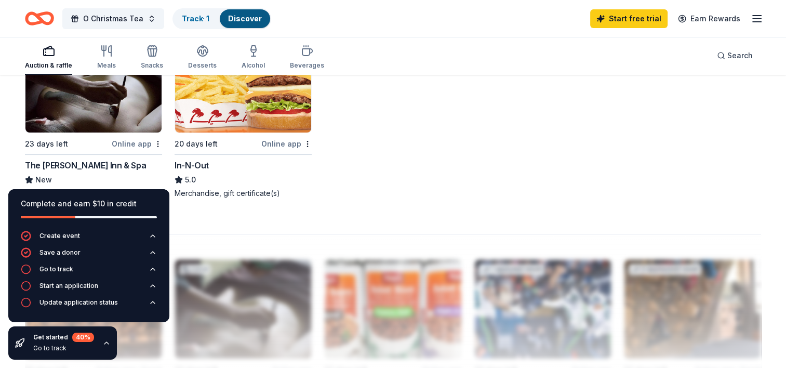
scroll to position [178, 0]
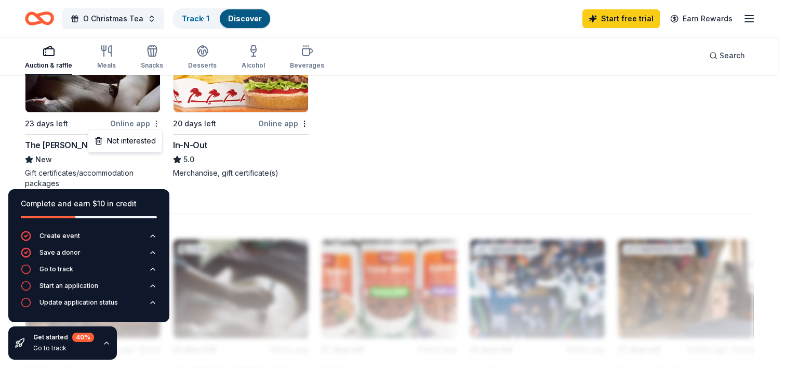
click at [157, 122] on html "O Christmas Tea Track · 1 Discover Start free trial Earn Rewards Auction & raff…" at bounding box center [393, 6] width 786 height 368
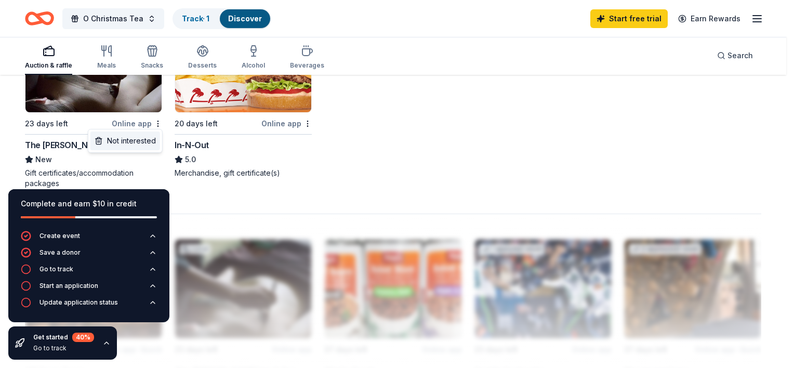
click at [142, 139] on div "Not interested" at bounding box center [125, 141] width 70 height 19
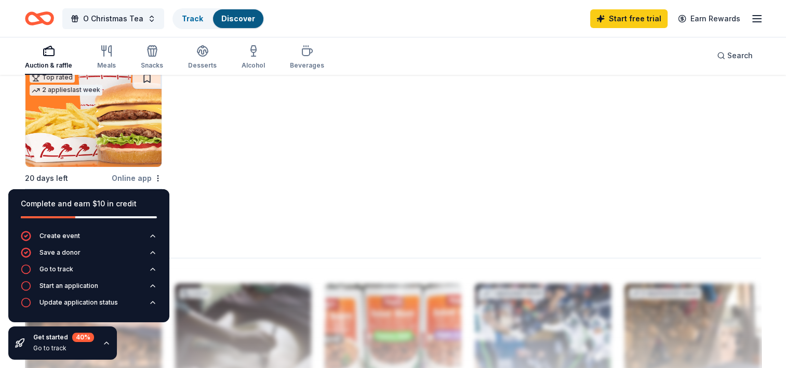
scroll to position [0, 0]
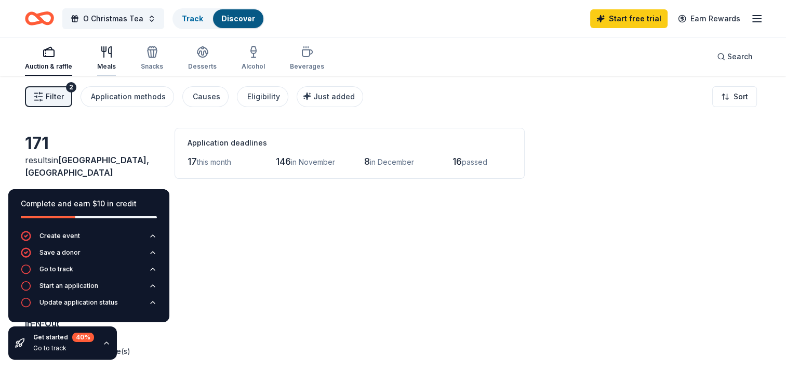
click at [109, 52] on icon "button" at bounding box center [110, 52] width 3 height 10
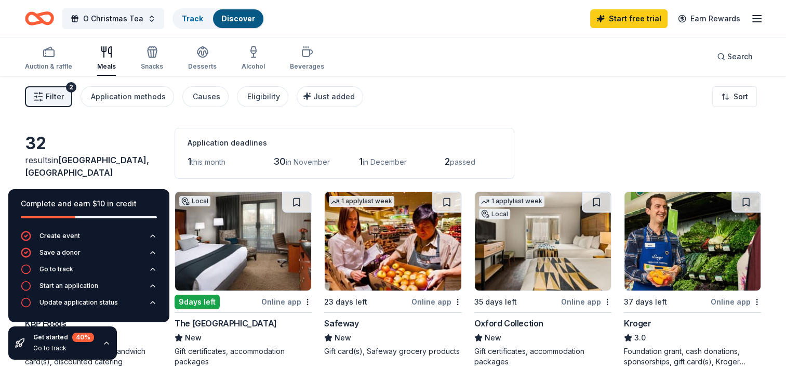
click at [104, 343] on icon "button" at bounding box center [106, 343] width 4 height 2
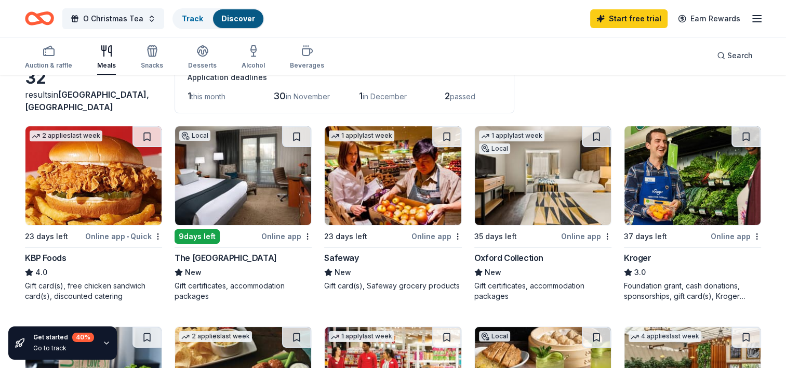
scroll to position [66, 0]
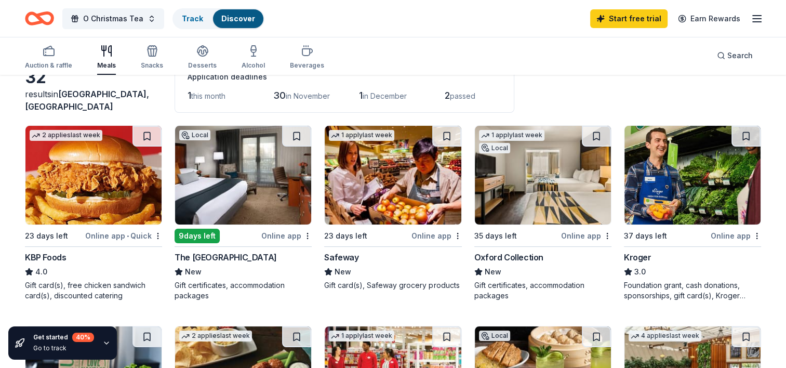
click at [381, 184] on img at bounding box center [393, 175] width 136 height 99
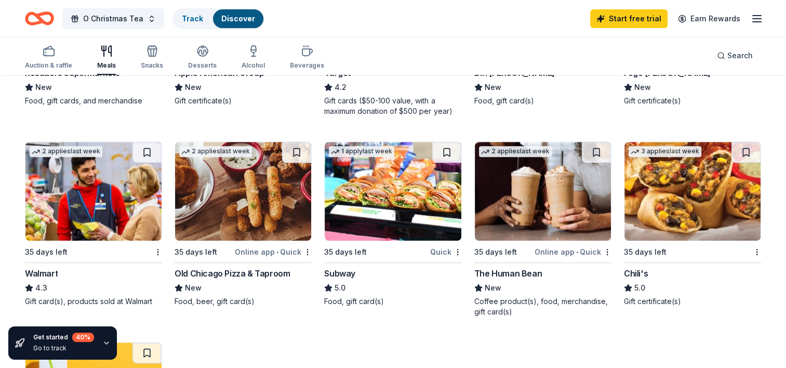
scroll to position [453, 0]
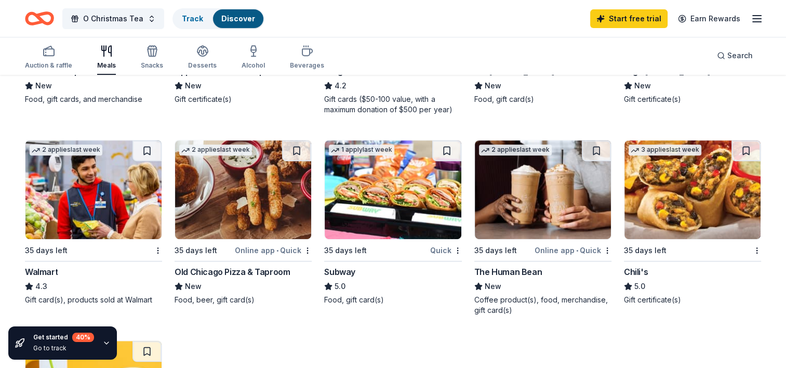
click at [408, 191] on img at bounding box center [393, 189] width 136 height 99
click at [512, 195] on img at bounding box center [543, 189] width 136 height 99
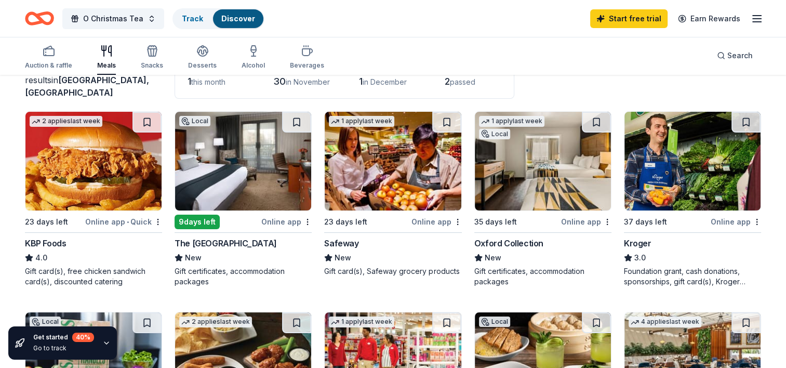
scroll to position [0, 0]
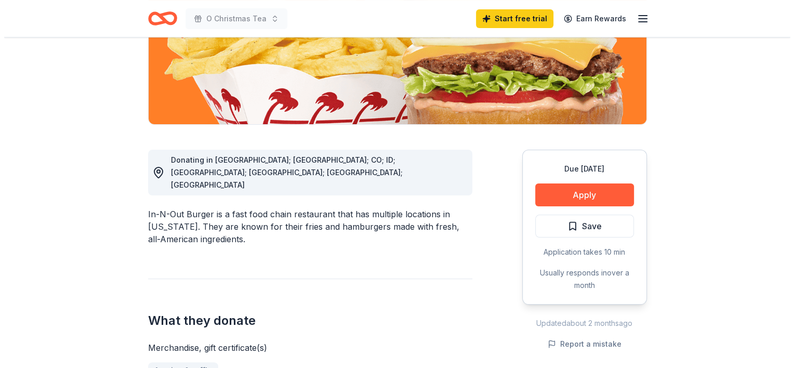
scroll to position [196, 0]
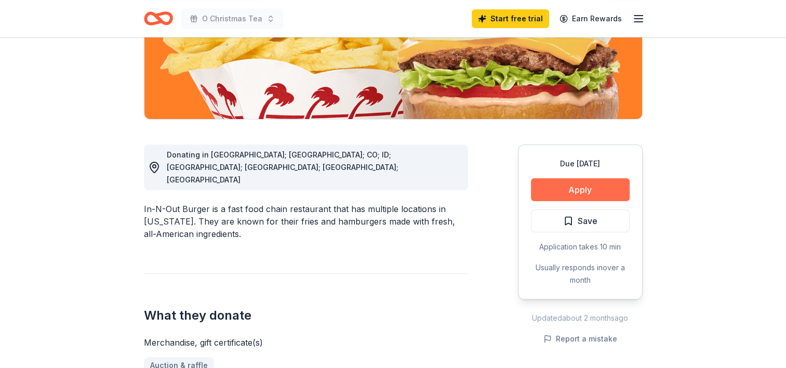
click at [568, 185] on button "Apply" at bounding box center [580, 189] width 99 height 23
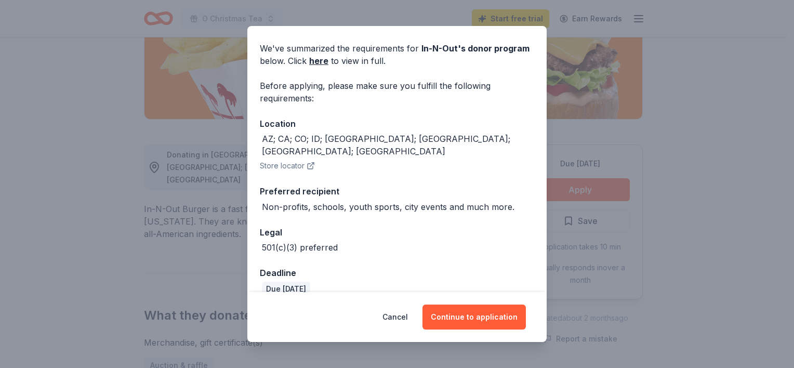
scroll to position [38, 0]
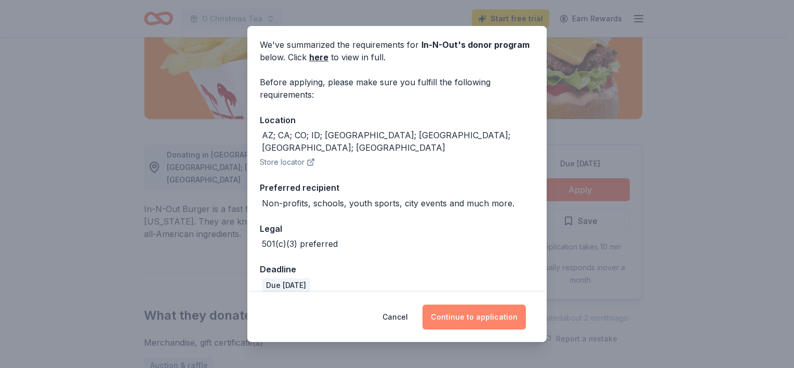
click at [467, 314] on button "Continue to application" at bounding box center [474, 317] width 103 height 25
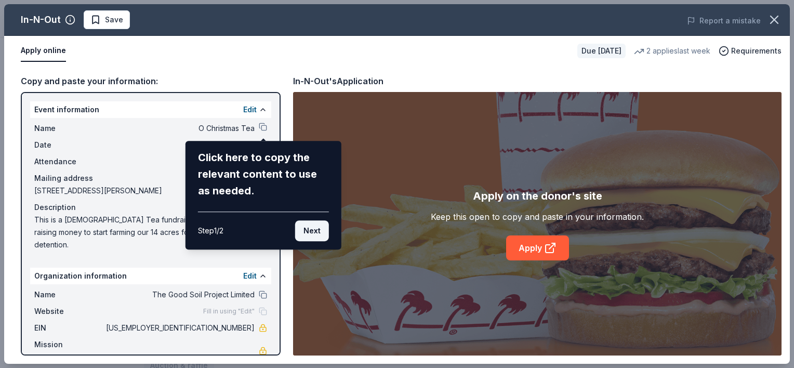
click at [308, 228] on button "Next" at bounding box center [312, 230] width 34 height 21
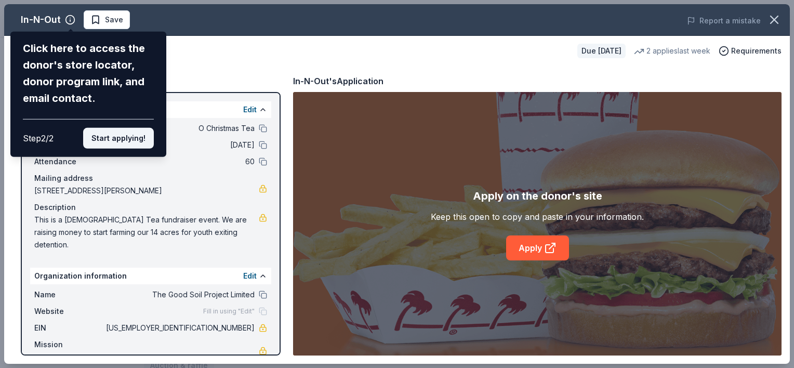
click at [123, 140] on button "Start applying!" at bounding box center [118, 138] width 71 height 21
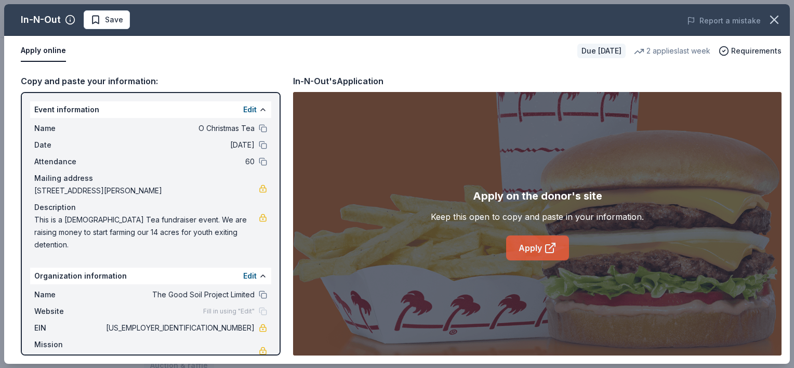
click at [539, 250] on link "Apply" at bounding box center [537, 247] width 63 height 25
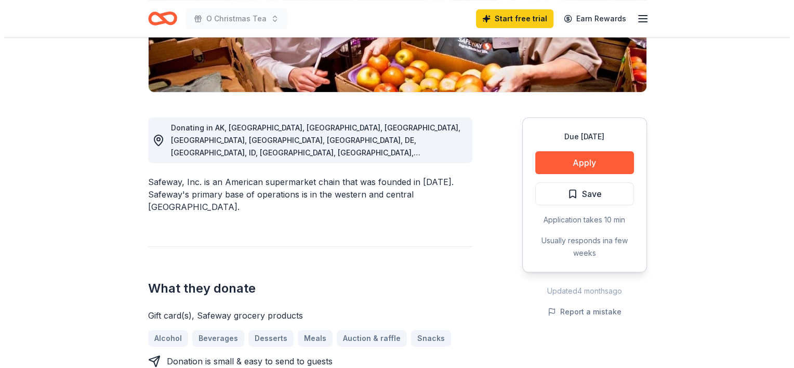
scroll to position [227, 0]
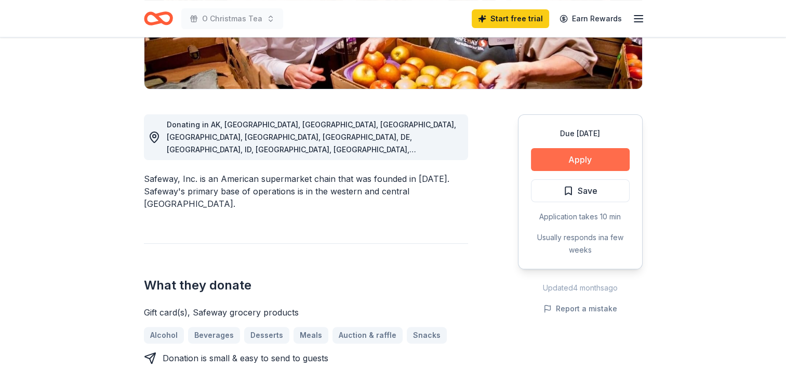
click at [587, 160] on button "Apply" at bounding box center [580, 159] width 99 height 23
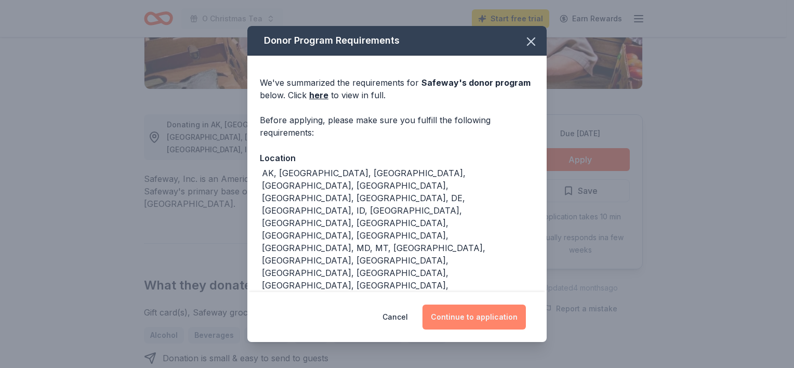
click at [474, 318] on button "Continue to application" at bounding box center [474, 317] width 103 height 25
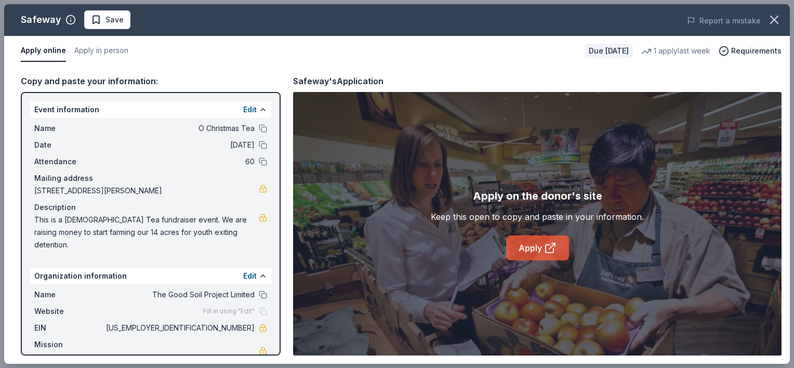
click at [525, 239] on link "Apply" at bounding box center [537, 247] width 63 height 25
